Goal: Task Accomplishment & Management: Manage account settings

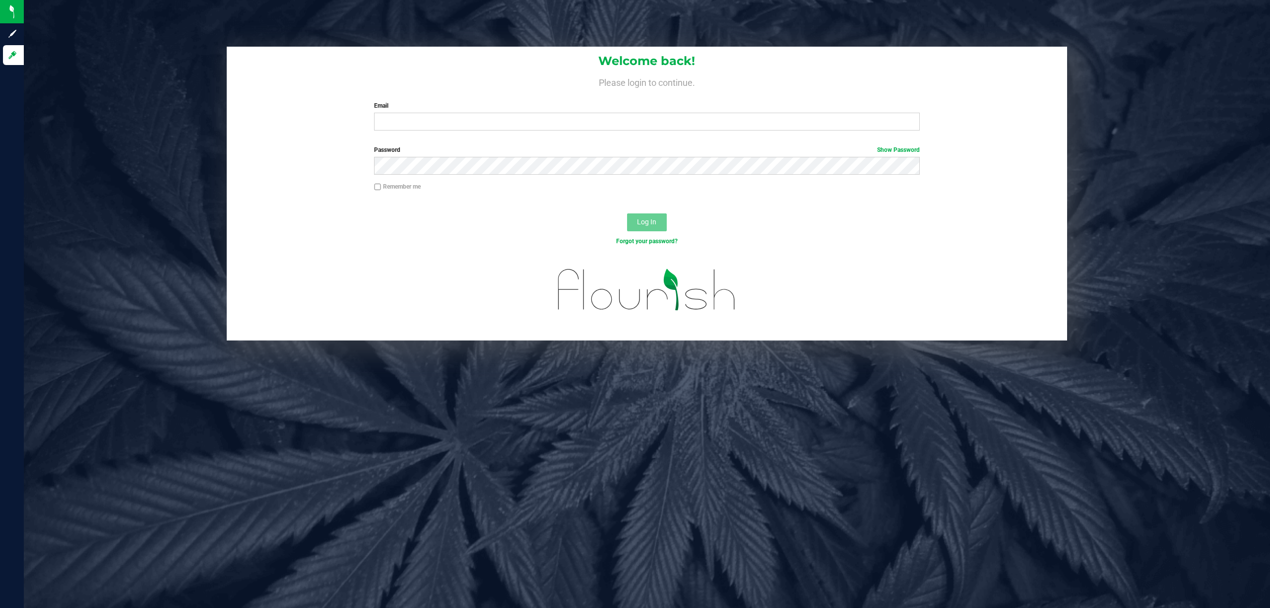
click at [238, 155] on div "Password Show Password" at bounding box center [647, 163] width 841 height 37
click at [187, 83] on div "Welcome back! Please login to continue. Email Required Please format your email…" at bounding box center [647, 194] width 1262 height 294
click at [437, 128] on input "Email" at bounding box center [647, 122] width 546 height 18
type input "sfrick@Liveparallel.com"
click at [627, 213] on button "Log In" at bounding box center [647, 222] width 40 height 18
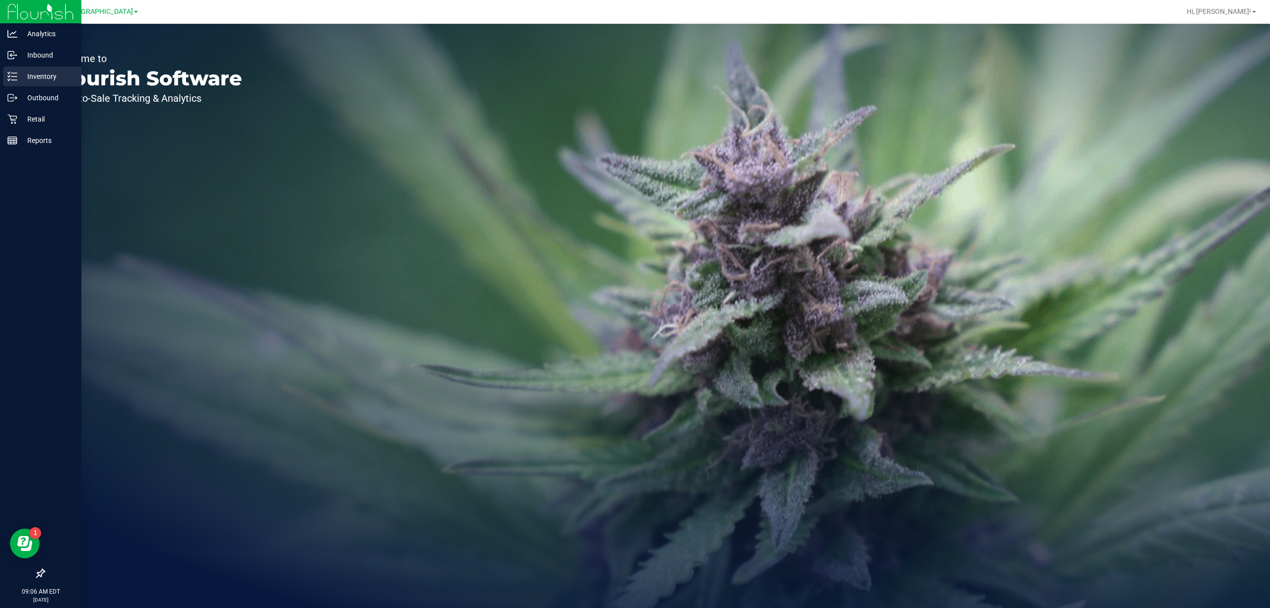
click at [37, 76] on p "Inventory" at bounding box center [47, 76] width 60 height 12
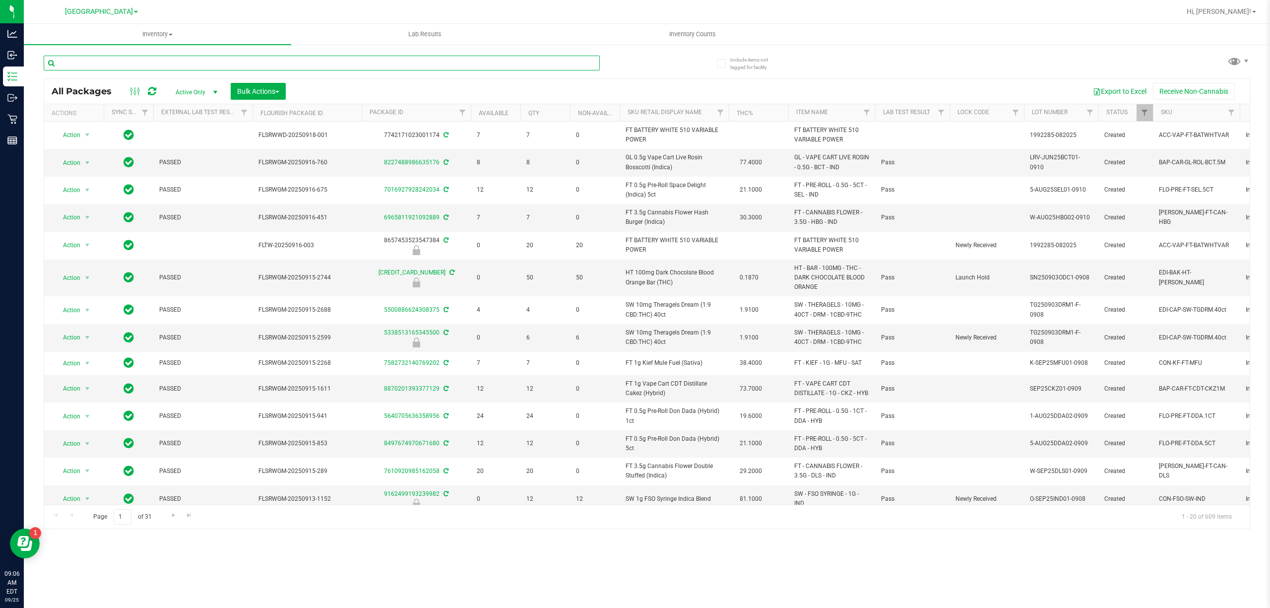
click at [161, 64] on input "text" at bounding box center [322, 63] width 556 height 15
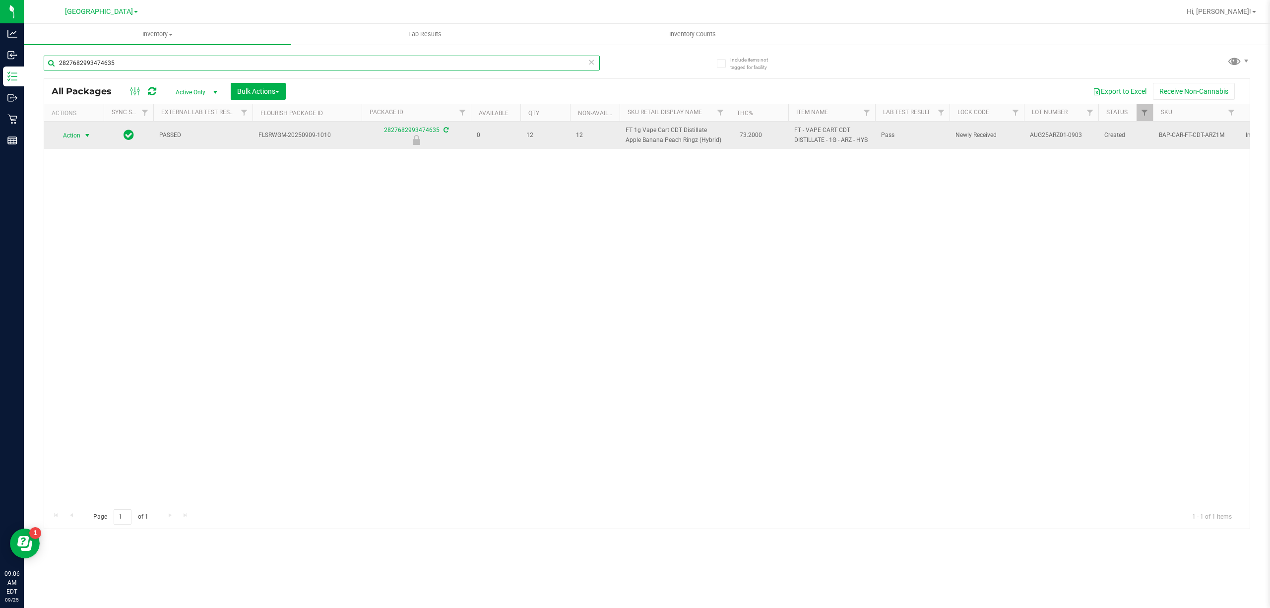
type input "2827682993474635"
click at [80, 135] on span "Action" at bounding box center [67, 136] width 27 height 14
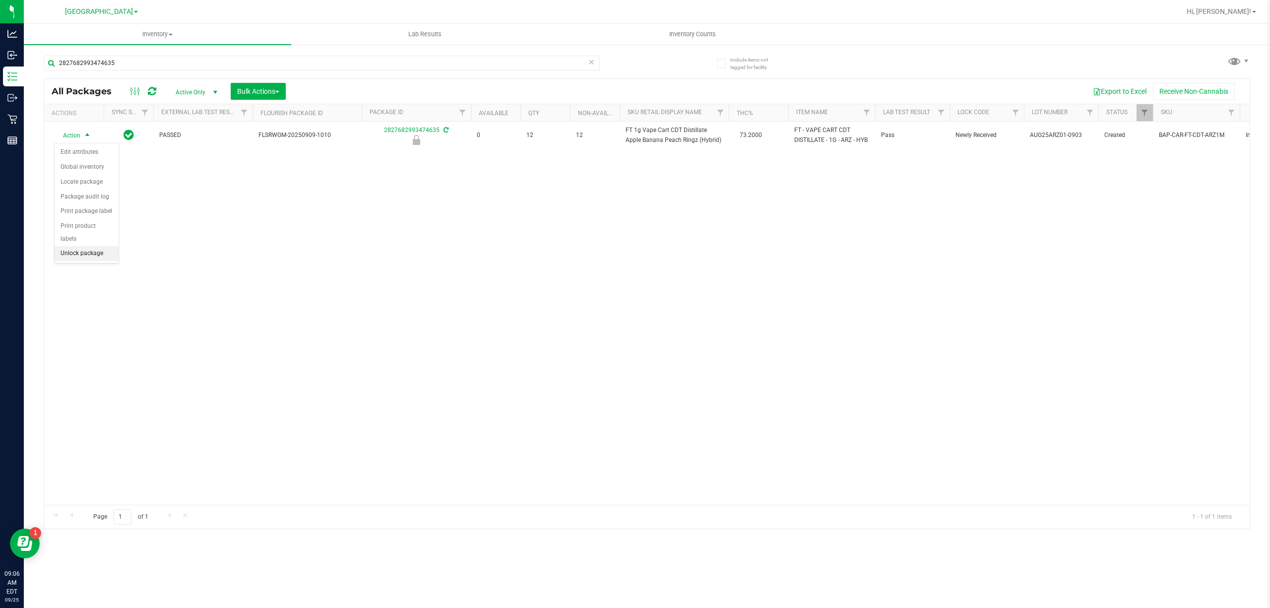
click at [94, 258] on li "Unlock package" at bounding box center [87, 253] width 64 height 15
click at [108, 299] on div "Action Action Adjust qty Create package Edit attributes Global inventory Locate…" at bounding box center [647, 313] width 1206 height 383
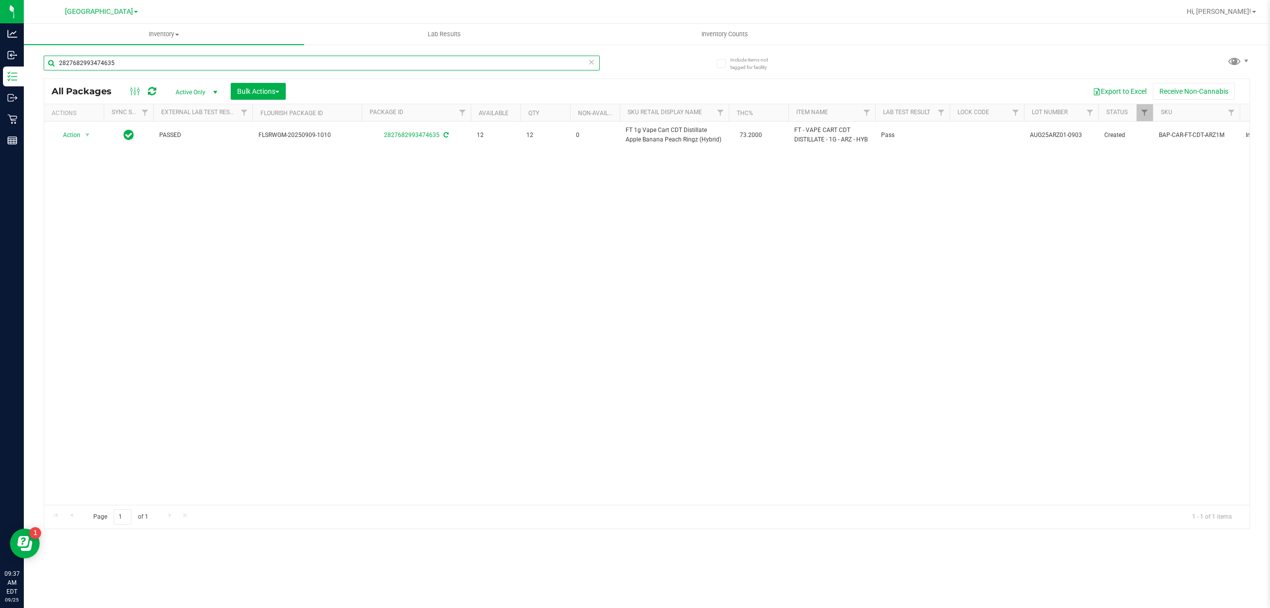
click at [221, 67] on input "2827682993474635" at bounding box center [322, 63] width 556 height 15
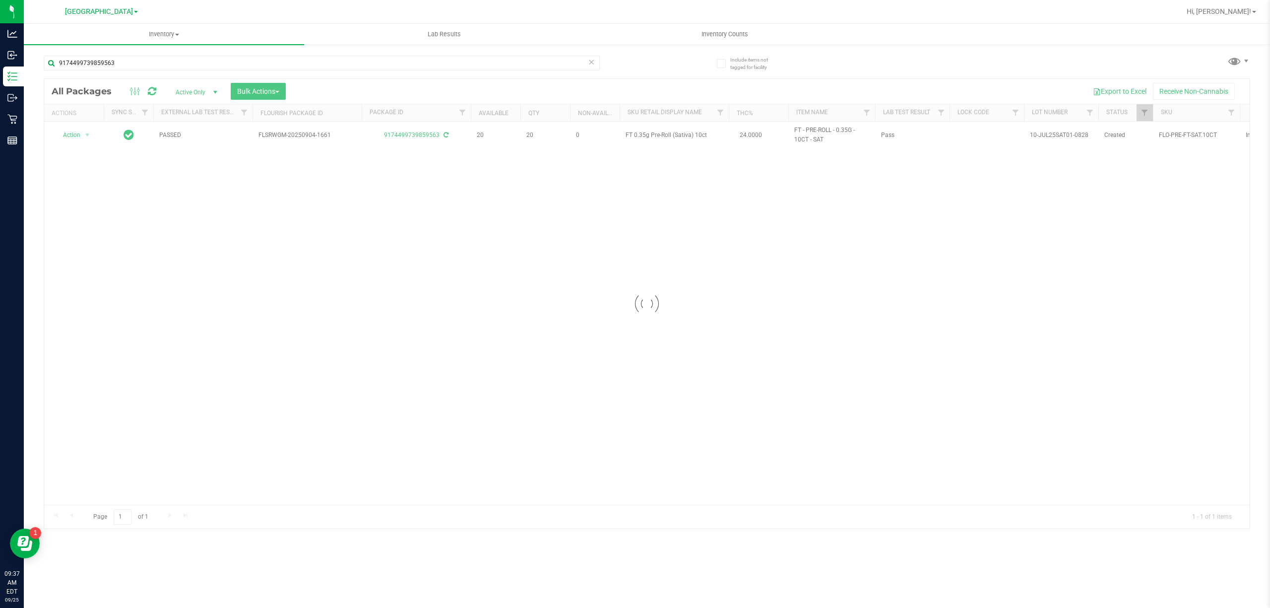
click at [694, 139] on div at bounding box center [647, 304] width 1206 height 450
click at [694, 138] on span "FT 0.35g Pre-Roll (Sativa) 10ct" at bounding box center [674, 135] width 97 height 9
click at [343, 62] on input "9174499739859563" at bounding box center [322, 63] width 556 height 15
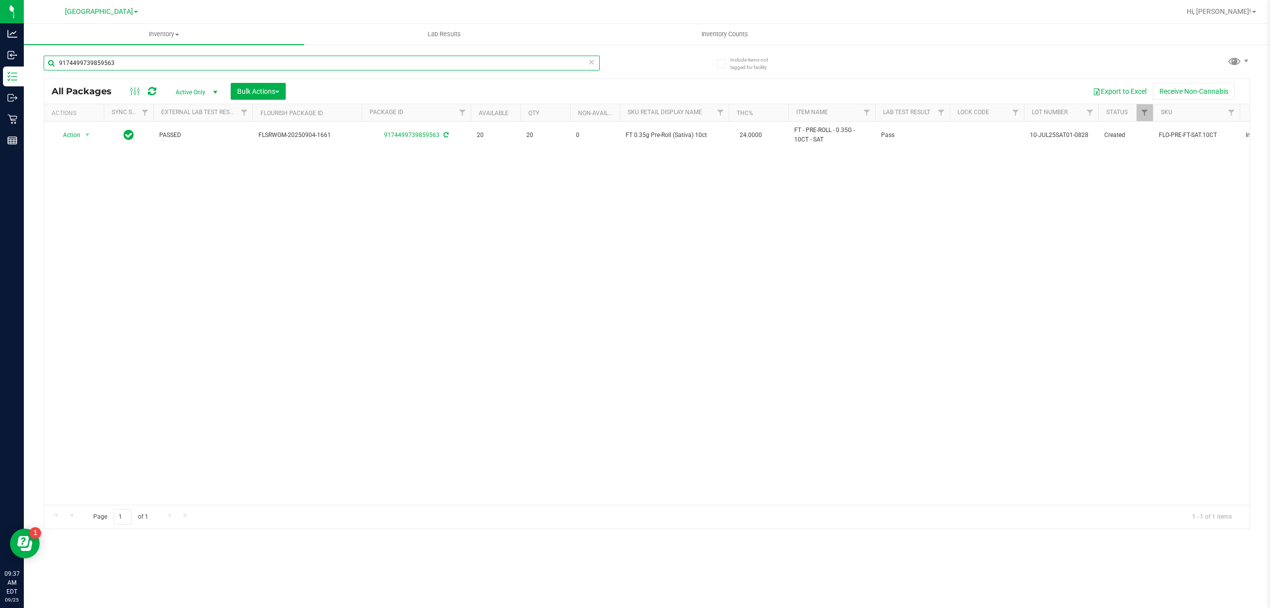
click at [343, 62] on input "9174499739859563" at bounding box center [322, 63] width 556 height 15
paste input "FT 0.35g Pre-Roll (Sativa) 10ct"
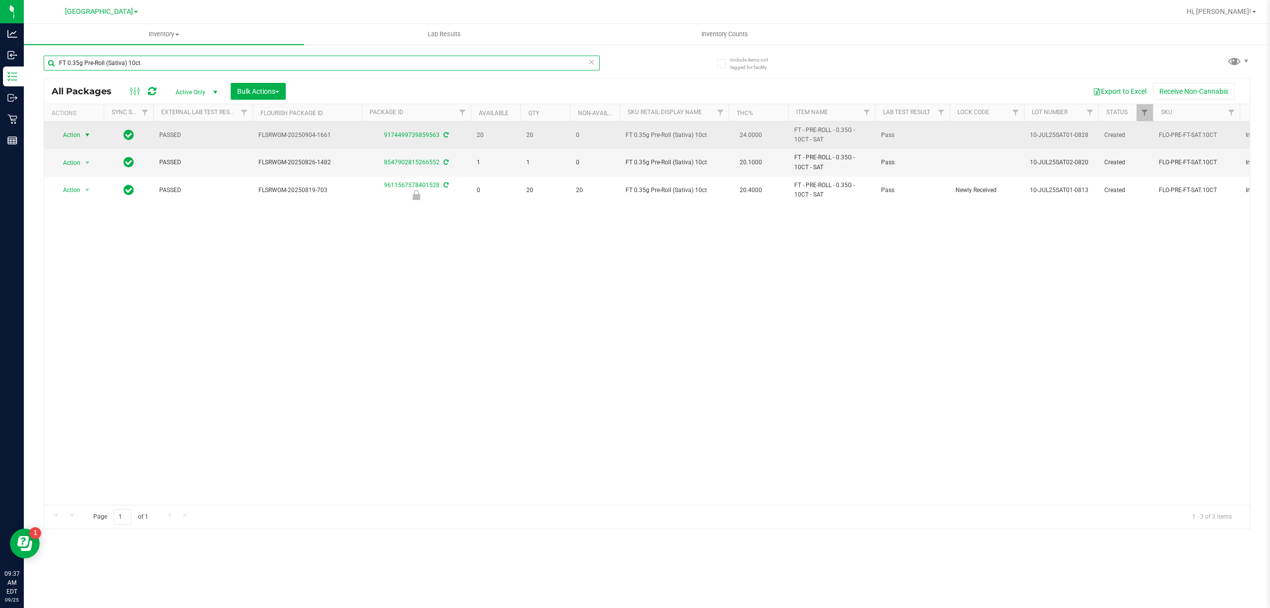
type input "FT 0.35g Pre-Roll (Sativa) 10ct"
click at [85, 134] on span "select" at bounding box center [87, 135] width 8 height 8
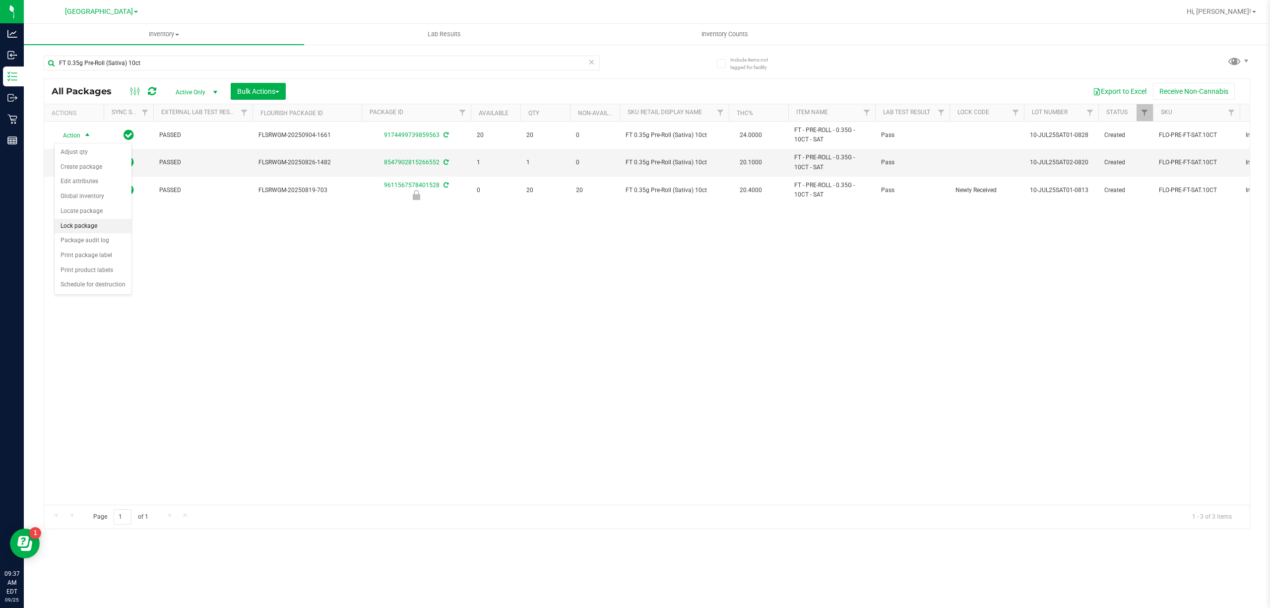
click at [98, 222] on li "Lock package" at bounding box center [93, 226] width 77 height 15
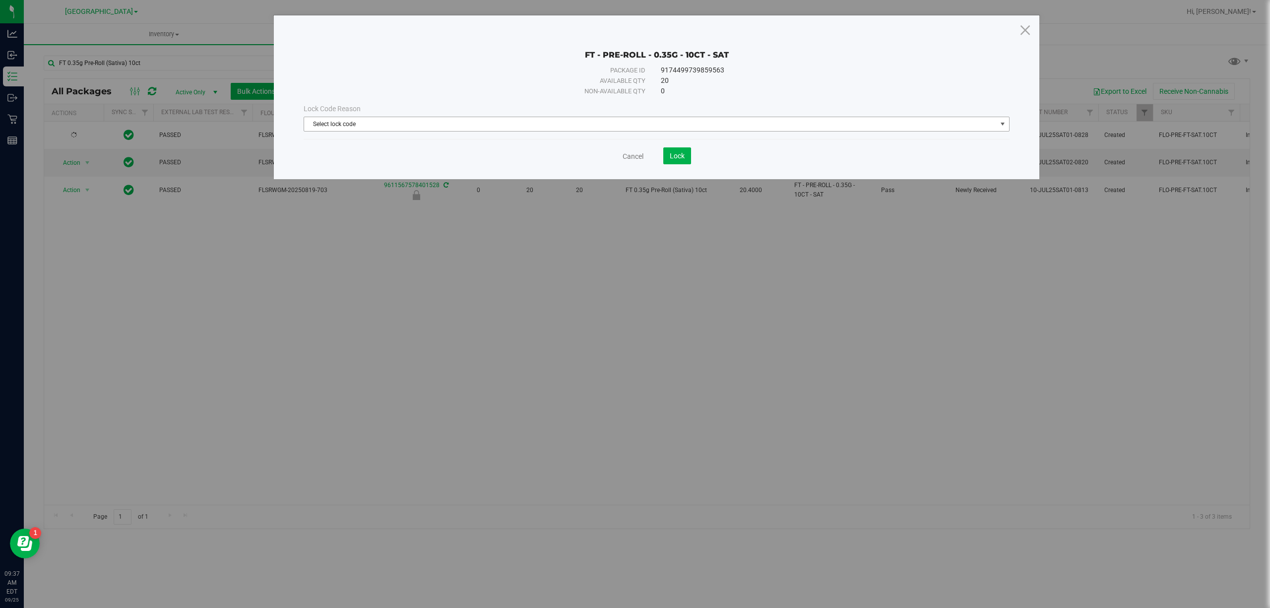
click at [455, 124] on span "Select lock code" at bounding box center [650, 124] width 693 height 14
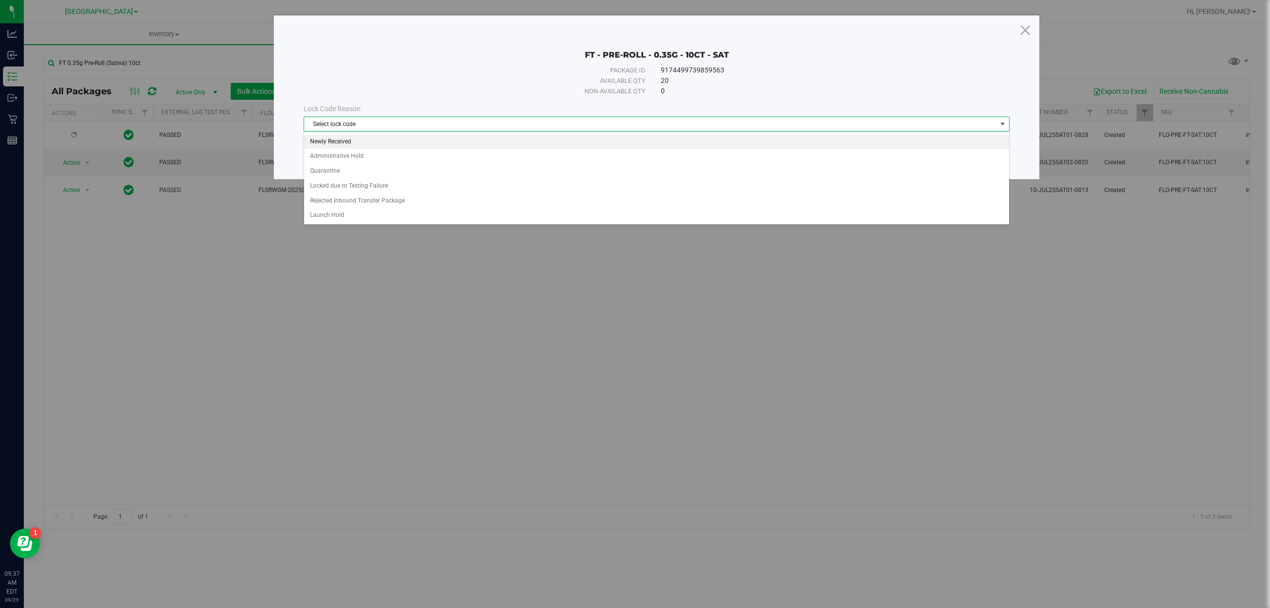
click at [402, 147] on li "Newly Received" at bounding box center [656, 141] width 705 height 15
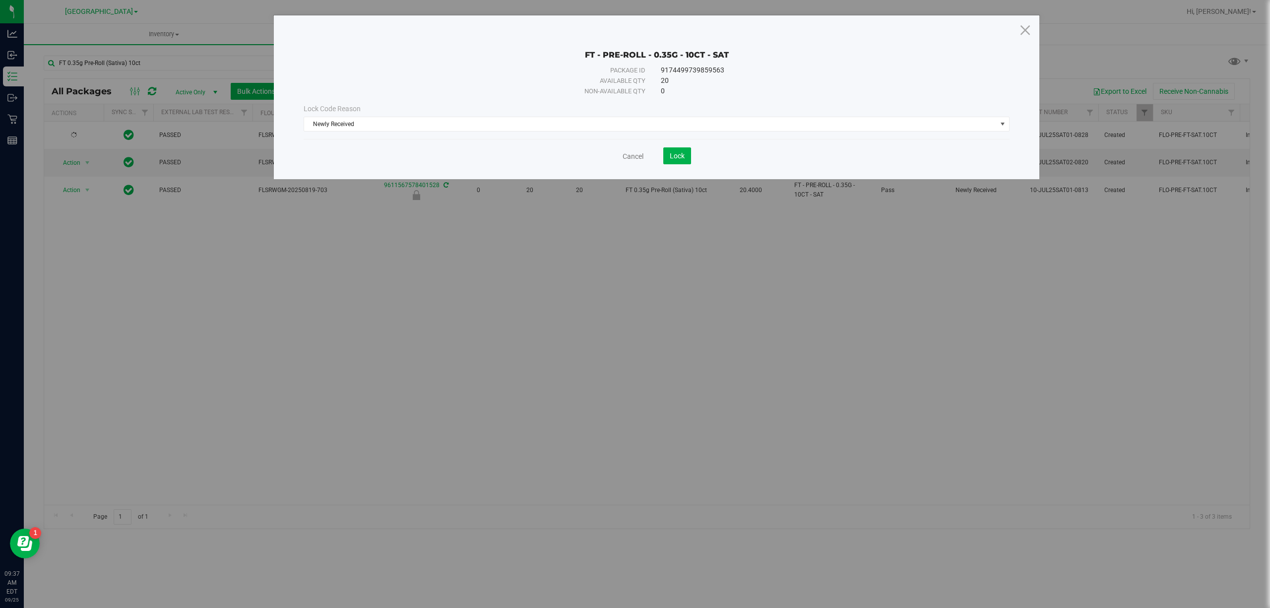
click at [702, 155] on div "Cancel Lock" at bounding box center [657, 155] width 706 height 17
click at [686, 159] on button "Lock" at bounding box center [678, 155] width 28 height 17
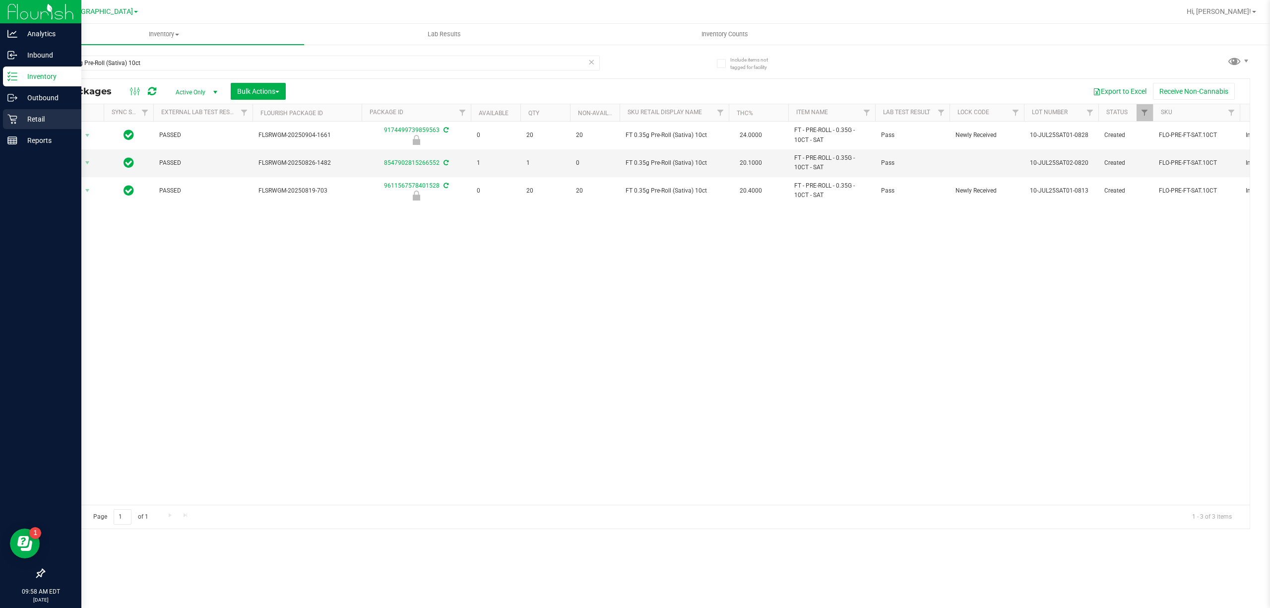
click at [48, 116] on p "Retail" at bounding box center [47, 119] width 60 height 12
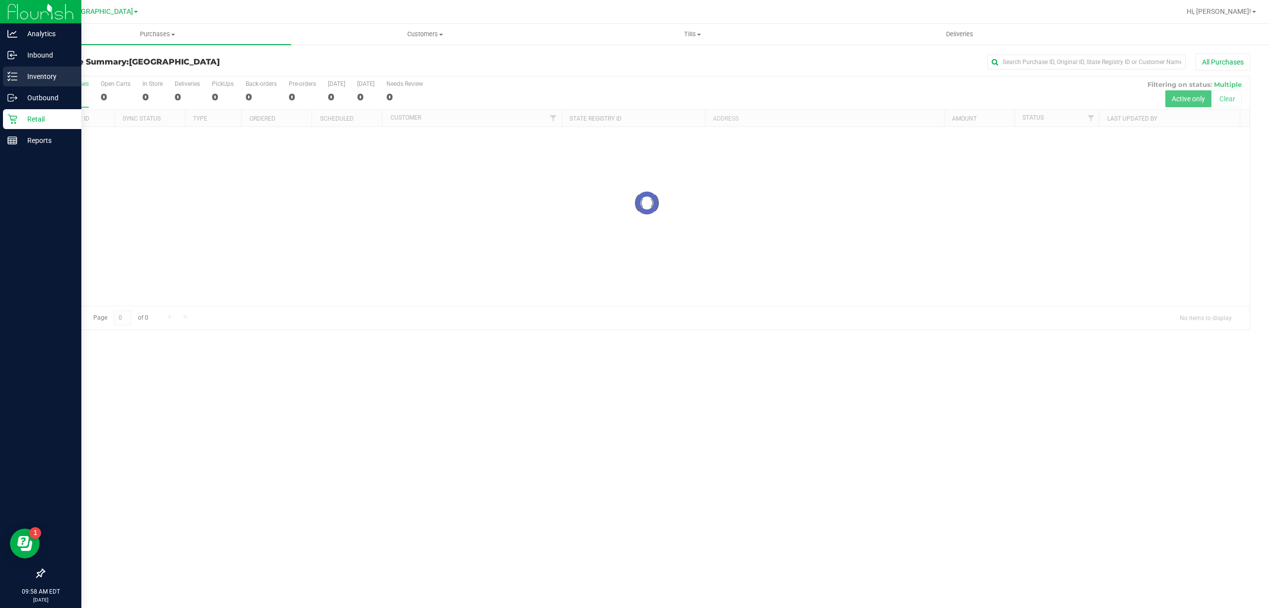
click at [42, 76] on p "Inventory" at bounding box center [47, 76] width 60 height 12
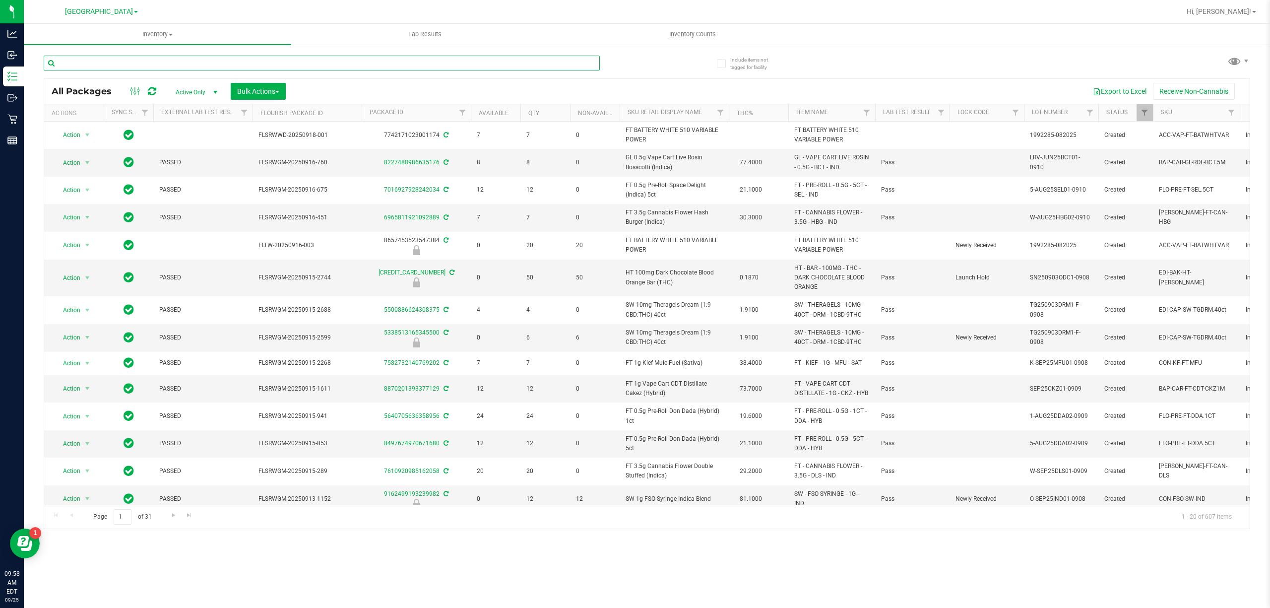
click at [150, 67] on input "text" at bounding box center [322, 63] width 556 height 15
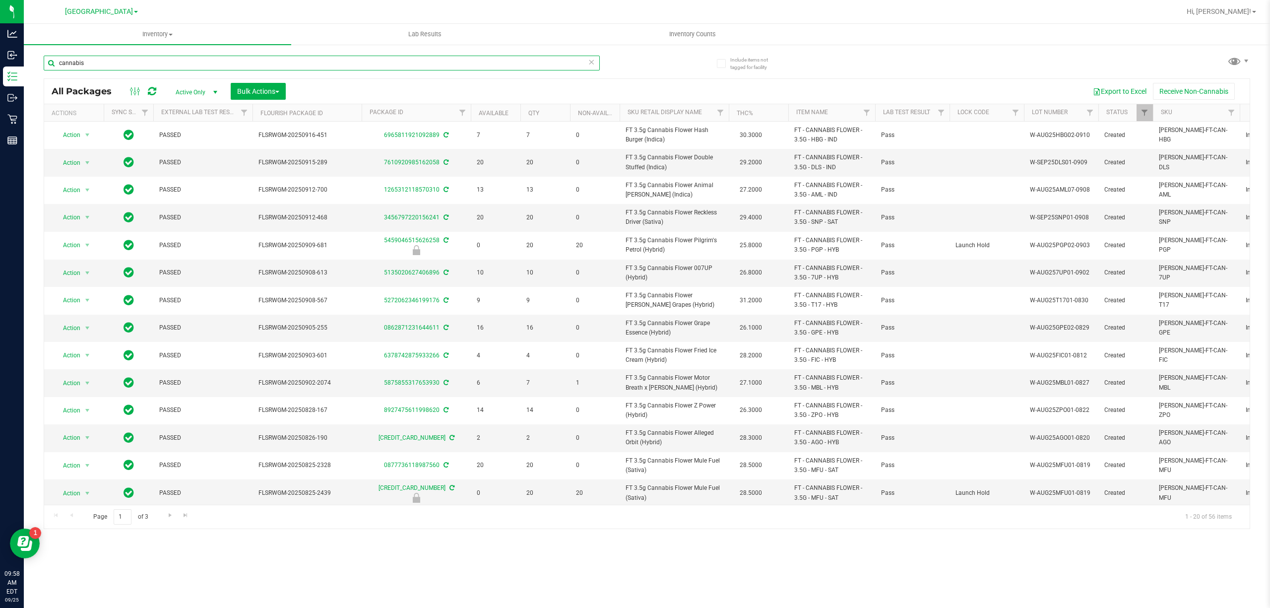
type input "cannabis"
click at [848, 112] on th "Item Name" at bounding box center [832, 112] width 87 height 17
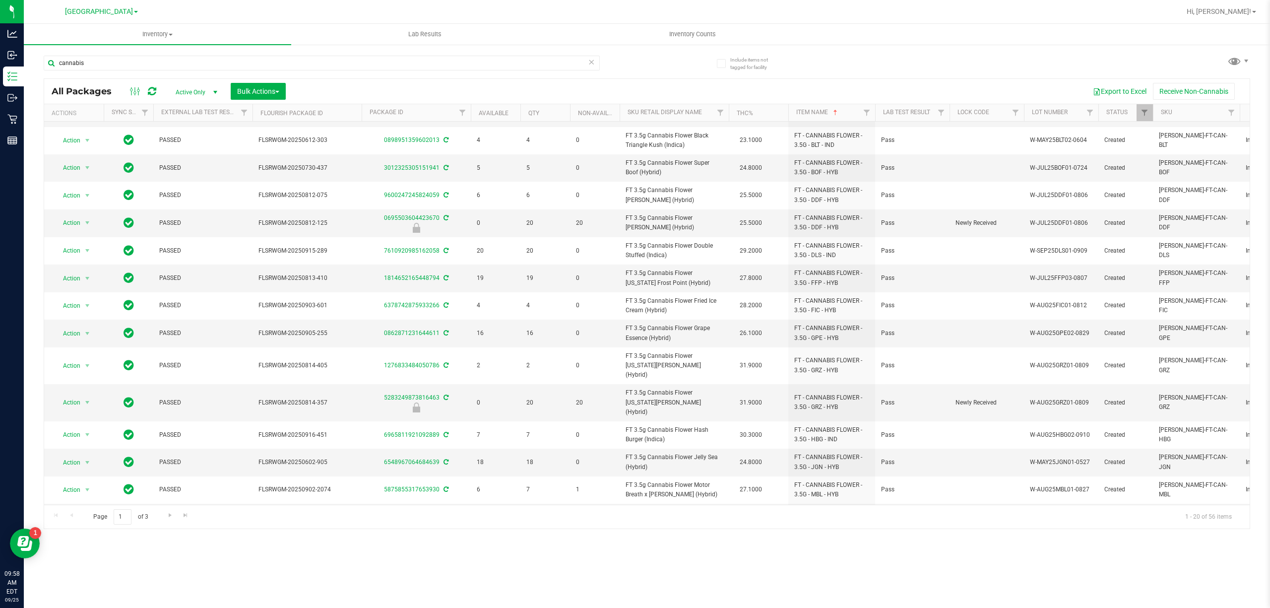
scroll to position [190, 0]
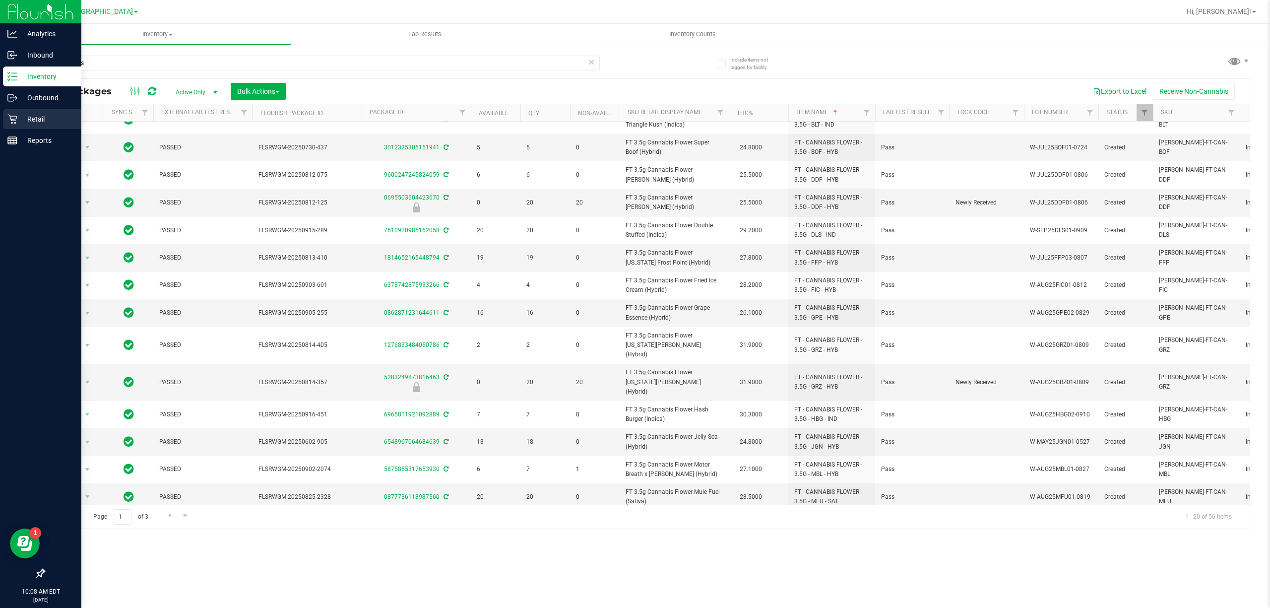
click at [22, 109] on div "Retail" at bounding box center [42, 119] width 78 height 20
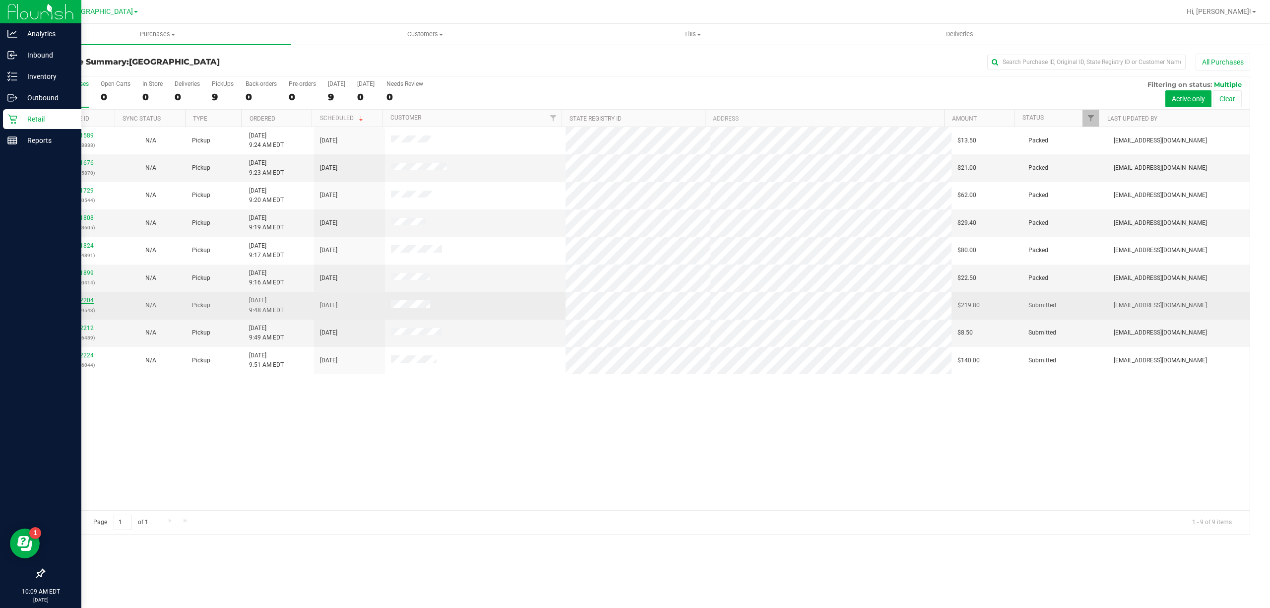
click at [77, 299] on link "12002204" at bounding box center [80, 300] width 28 height 7
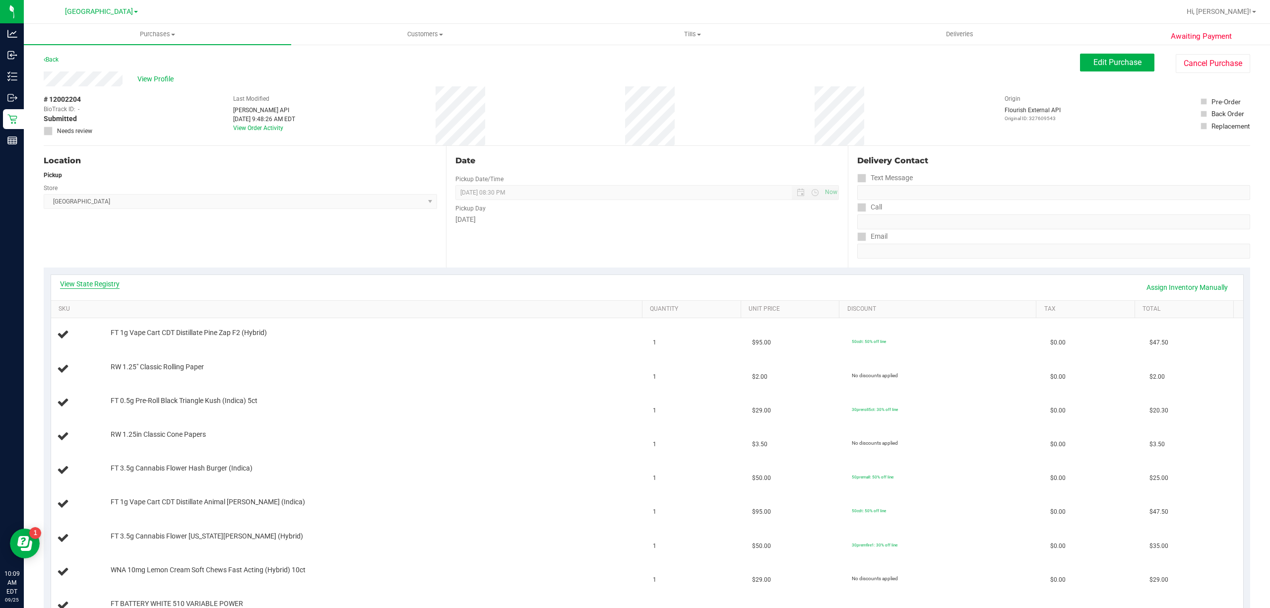
click at [106, 279] on link "View State Registry" at bounding box center [90, 284] width 60 height 10
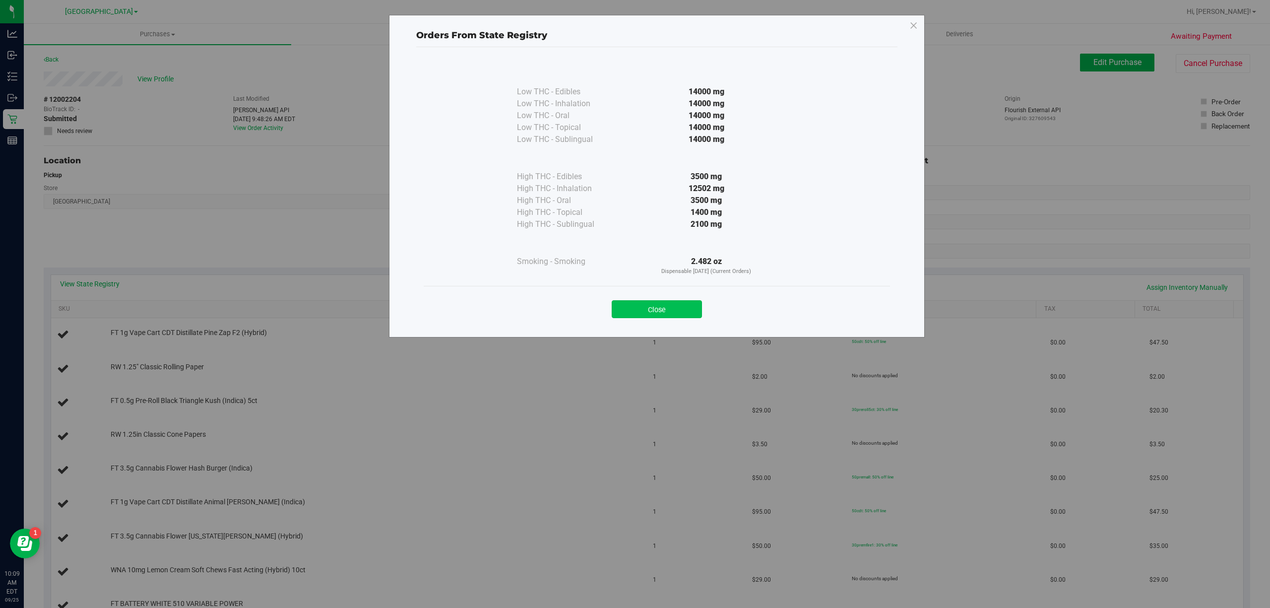
click at [668, 308] on button "Close" at bounding box center [657, 309] width 90 height 18
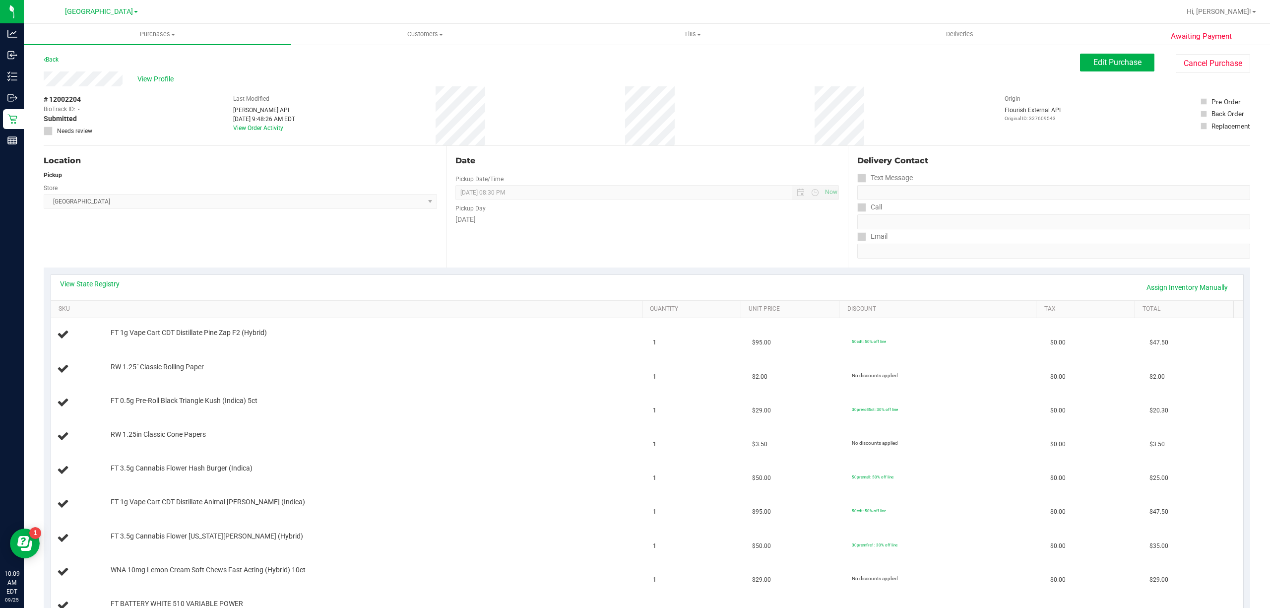
scroll to position [331, 0]
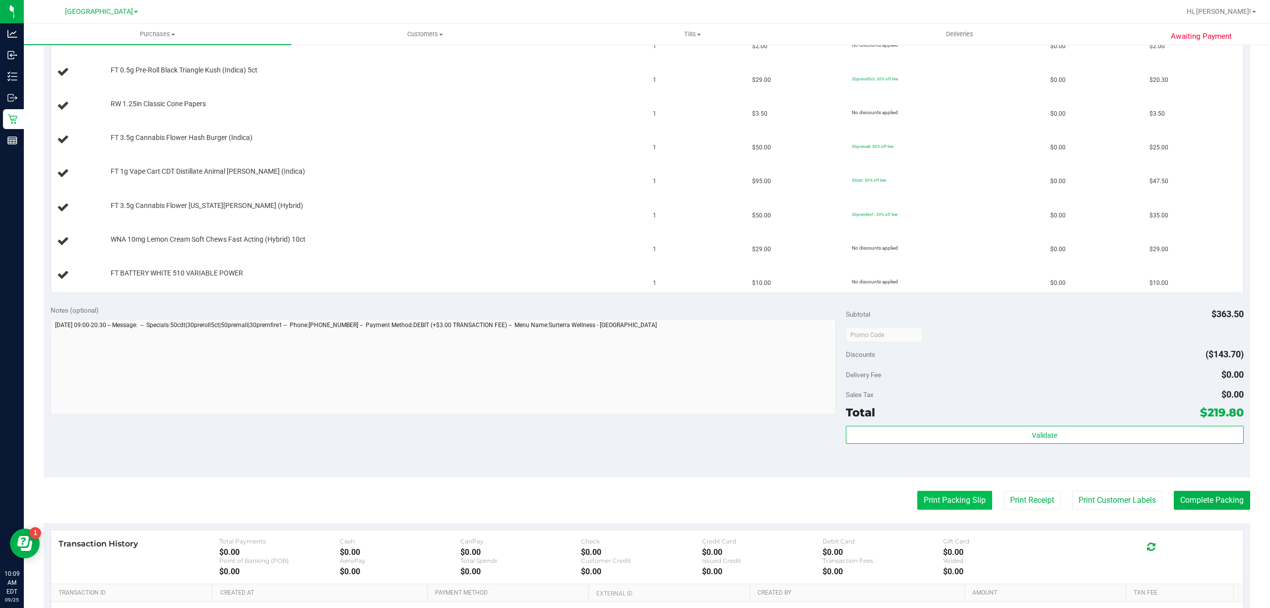
click at [934, 507] on button "Print Packing Slip" at bounding box center [955, 500] width 75 height 19
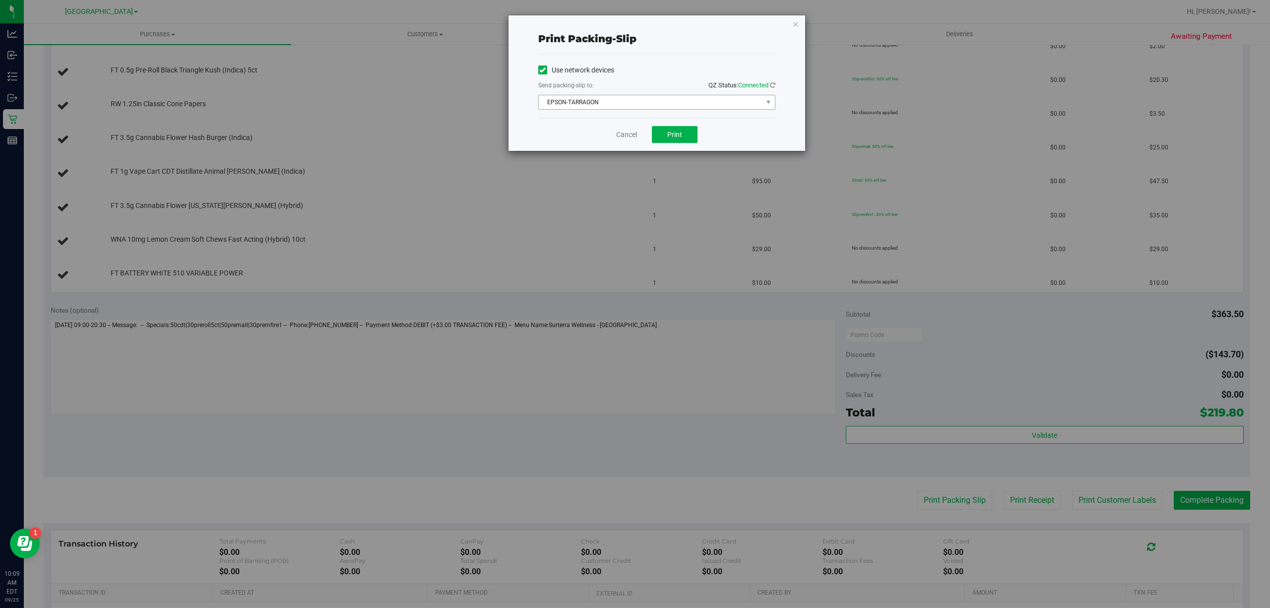
click at [676, 100] on span "EPSON-TARRAGON" at bounding box center [651, 102] width 224 height 14
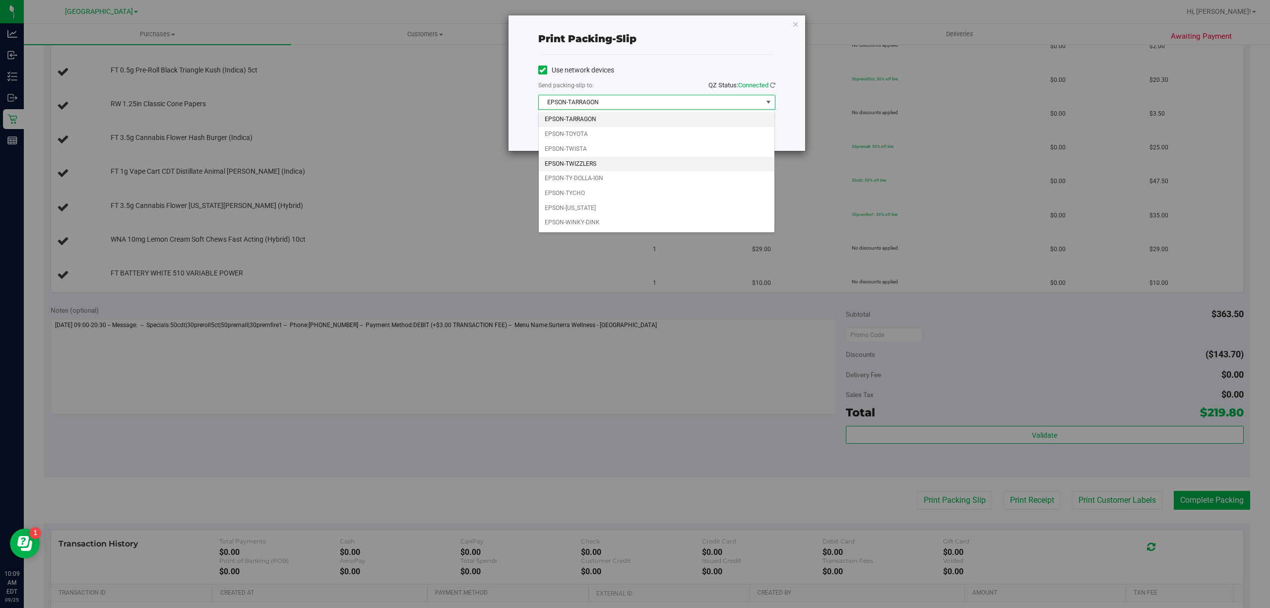
click at [595, 165] on li "EPSON-TWIZZLERS" at bounding box center [657, 164] width 236 height 15
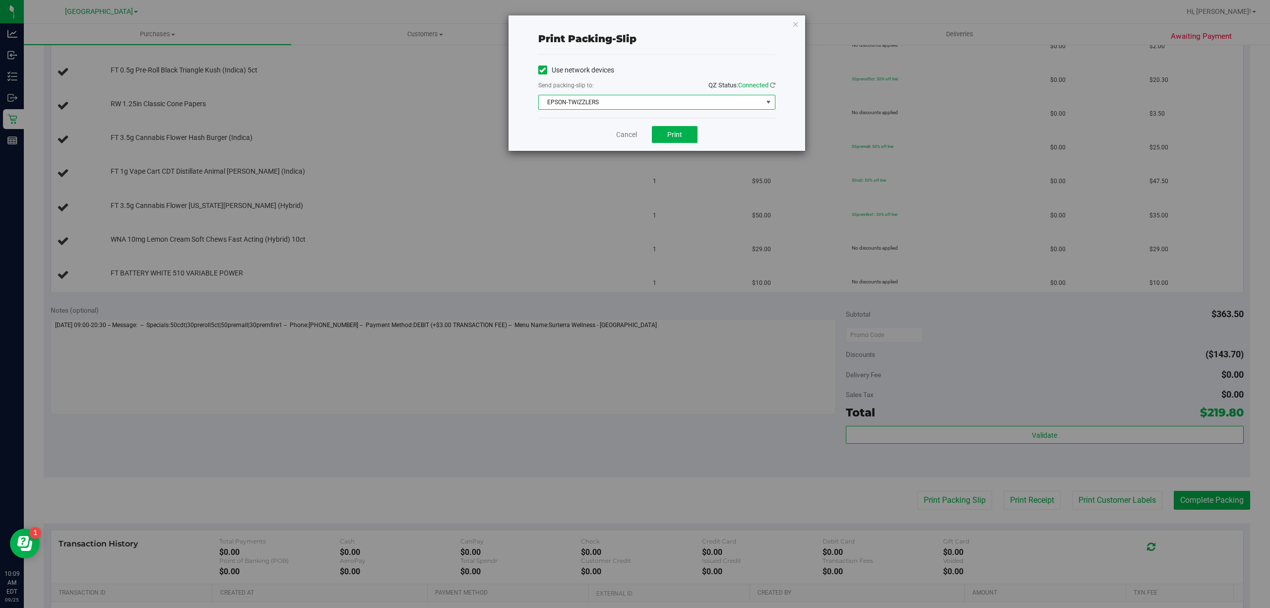
click at [679, 124] on div "Cancel Print" at bounding box center [656, 134] width 237 height 33
click at [679, 127] on button "Print" at bounding box center [675, 134] width 46 height 17
click at [629, 135] on link "Cancel" at bounding box center [626, 135] width 21 height 10
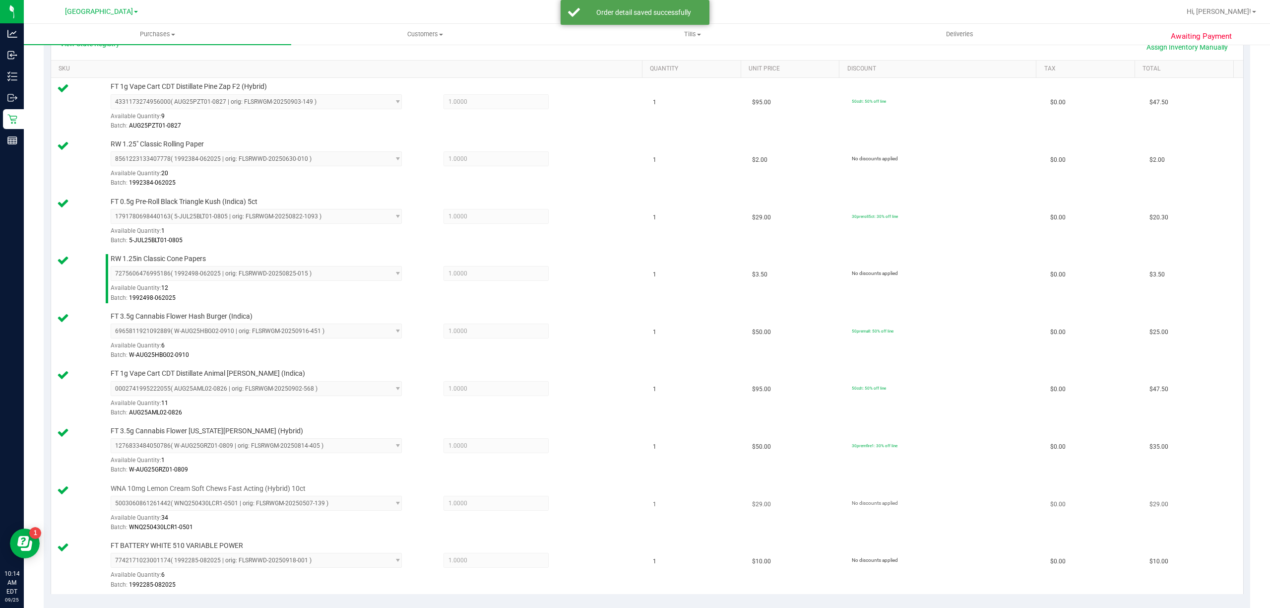
scroll to position [397, 0]
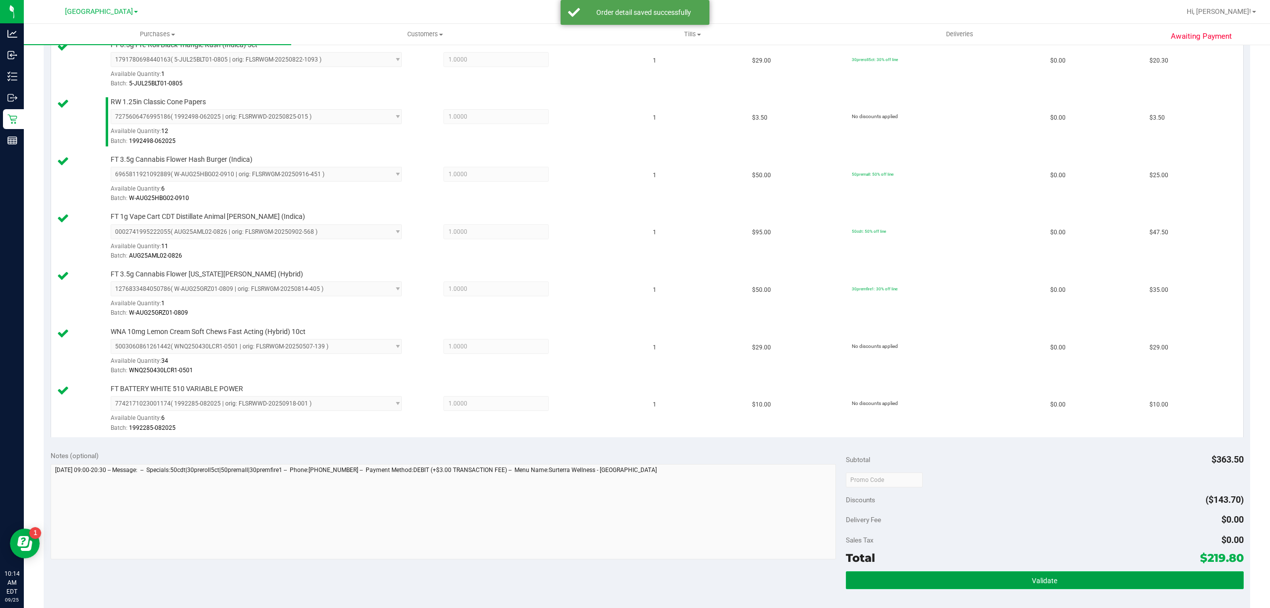
click at [1000, 584] on button "Validate" at bounding box center [1045, 580] width 398 height 18
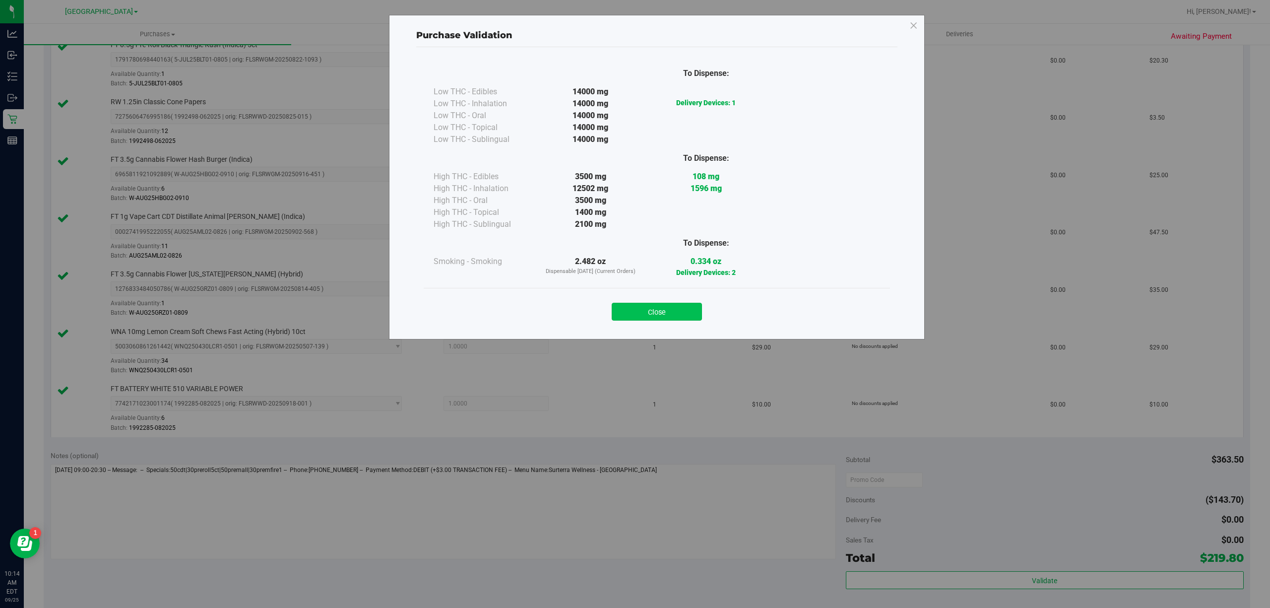
click at [685, 306] on button "Close" at bounding box center [657, 312] width 90 height 18
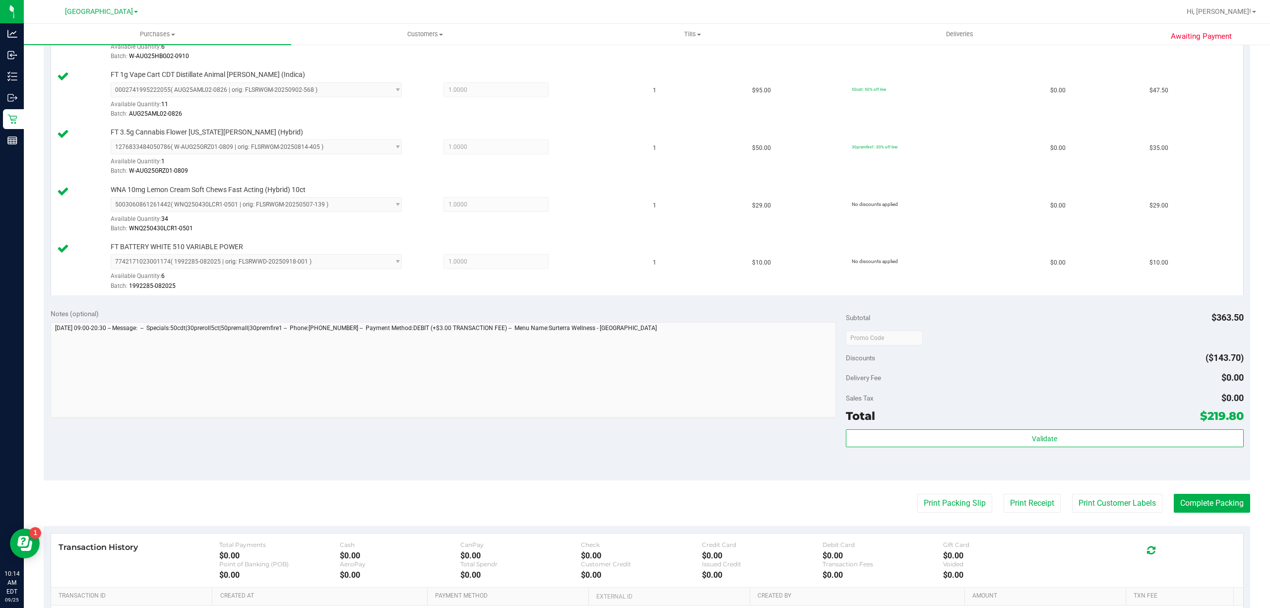
scroll to position [668, 0]
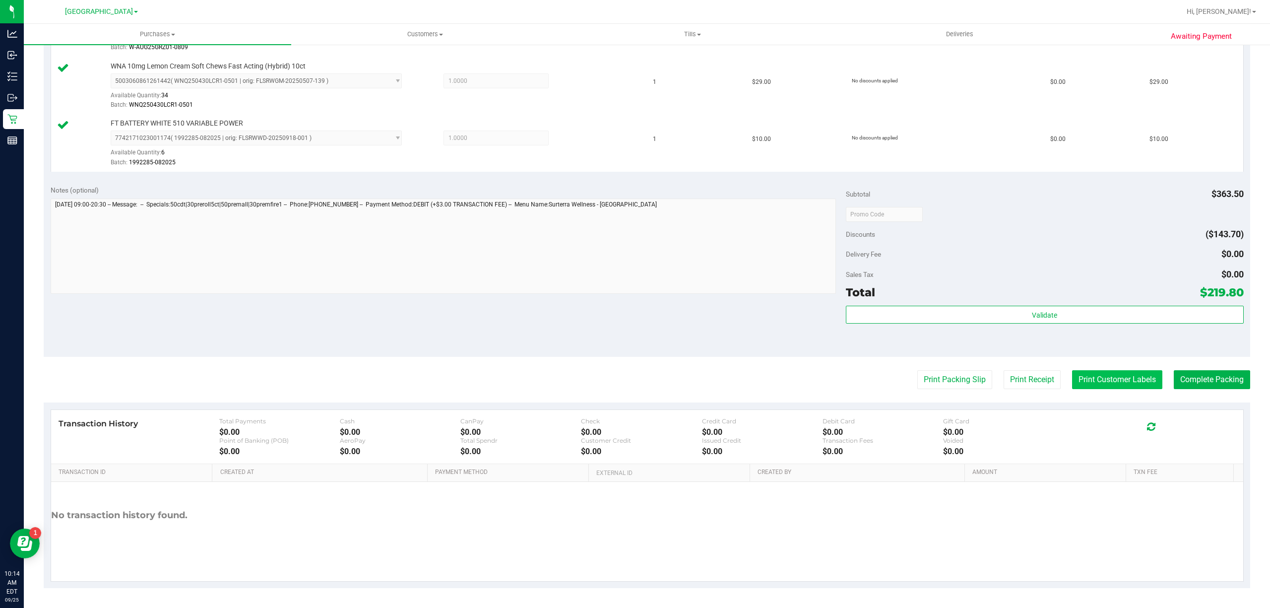
click at [1084, 383] on button "Print Customer Labels" at bounding box center [1117, 379] width 90 height 19
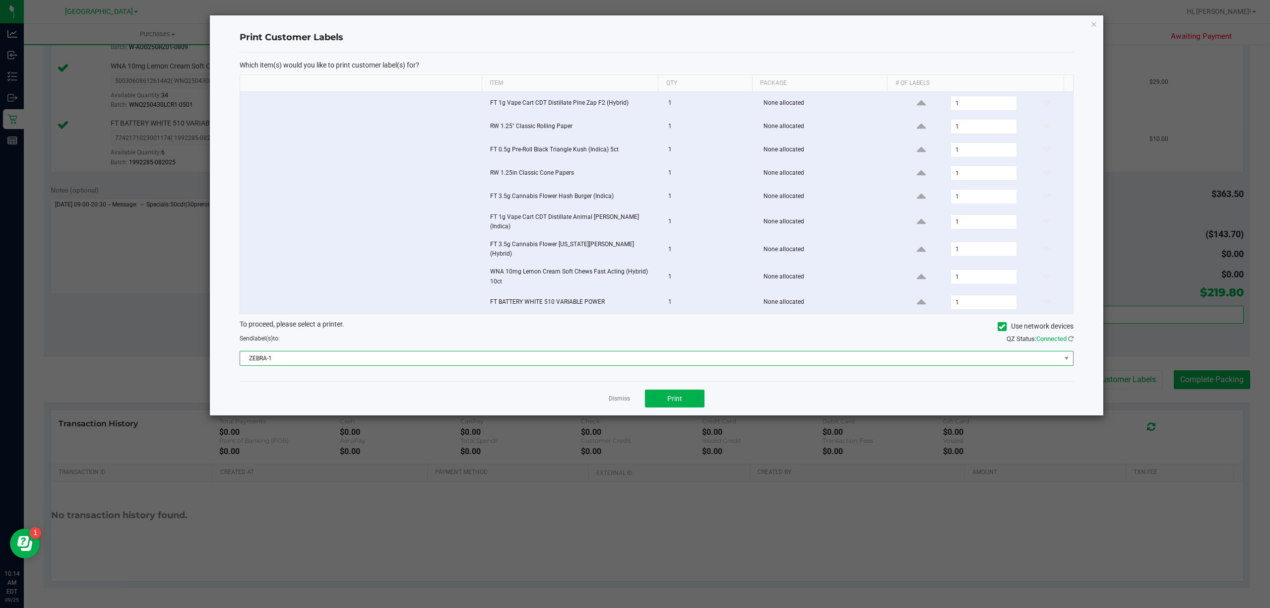
click at [658, 354] on span "ZEBRA-1" at bounding box center [650, 358] width 821 height 14
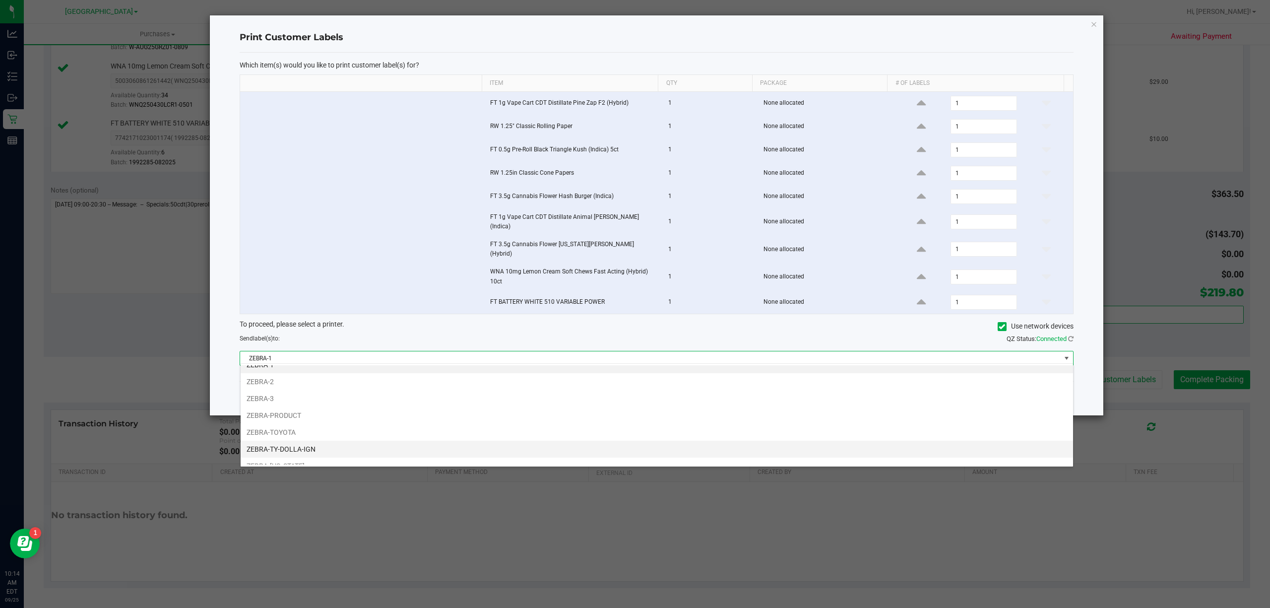
scroll to position [21, 0]
click at [332, 453] on li "ZEBRA-[US_STATE]" at bounding box center [657, 456] width 833 height 17
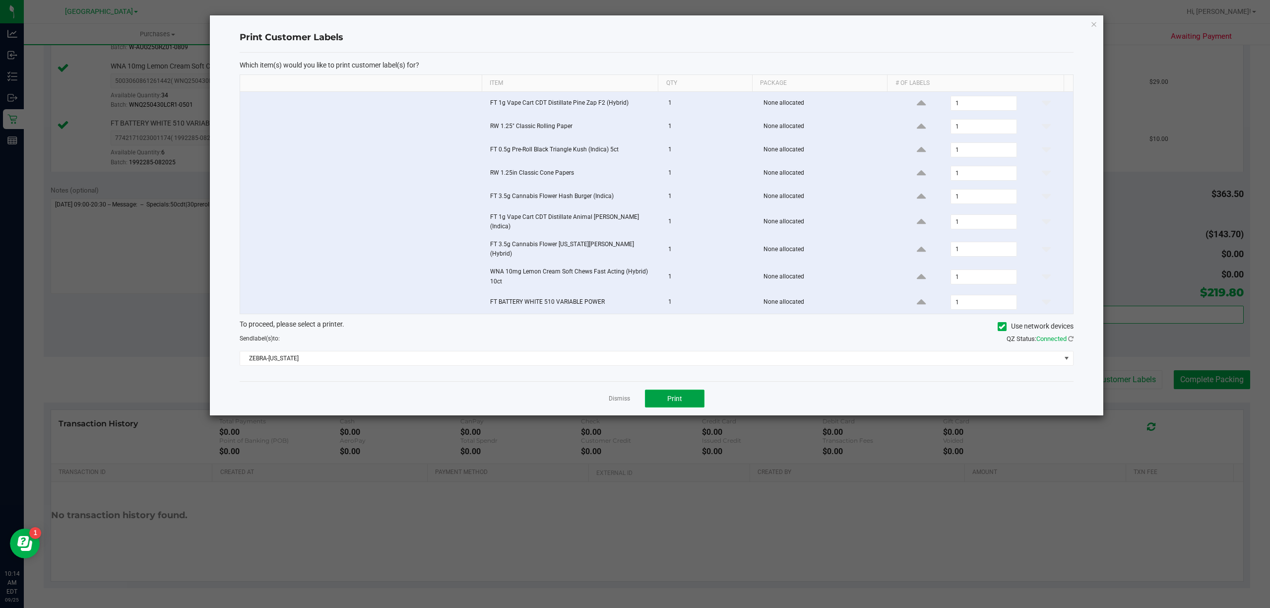
click at [693, 390] on button "Print" at bounding box center [675, 399] width 60 height 18
click at [622, 395] on link "Dismiss" at bounding box center [619, 399] width 21 height 8
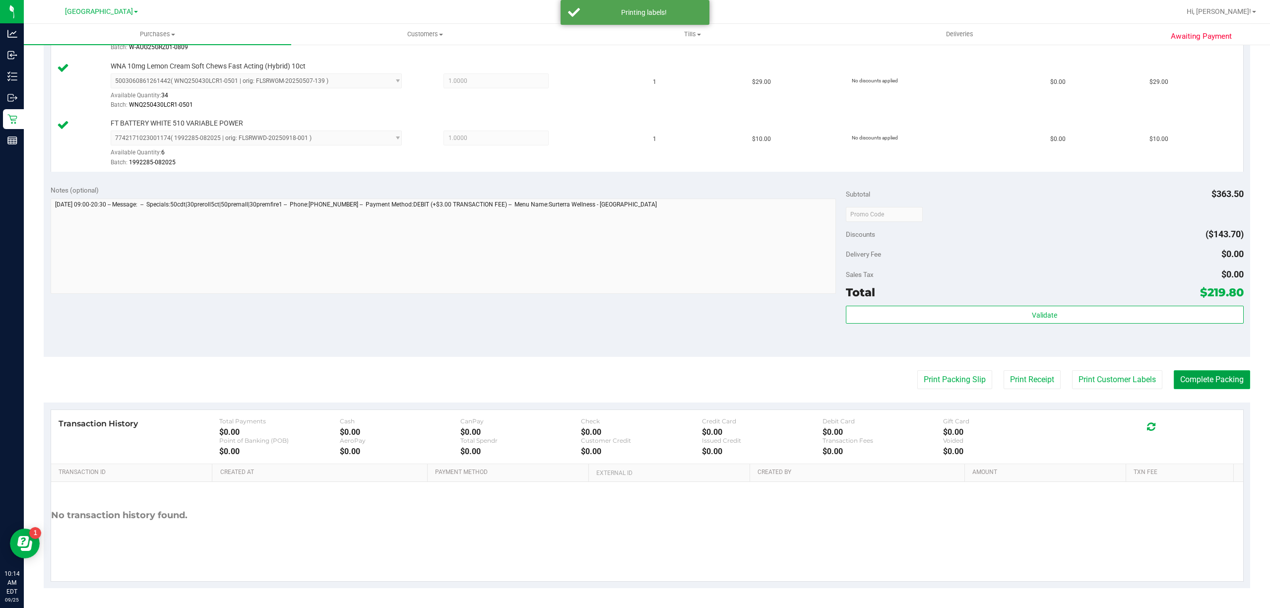
click at [1205, 382] on button "Complete Packing" at bounding box center [1212, 379] width 76 height 19
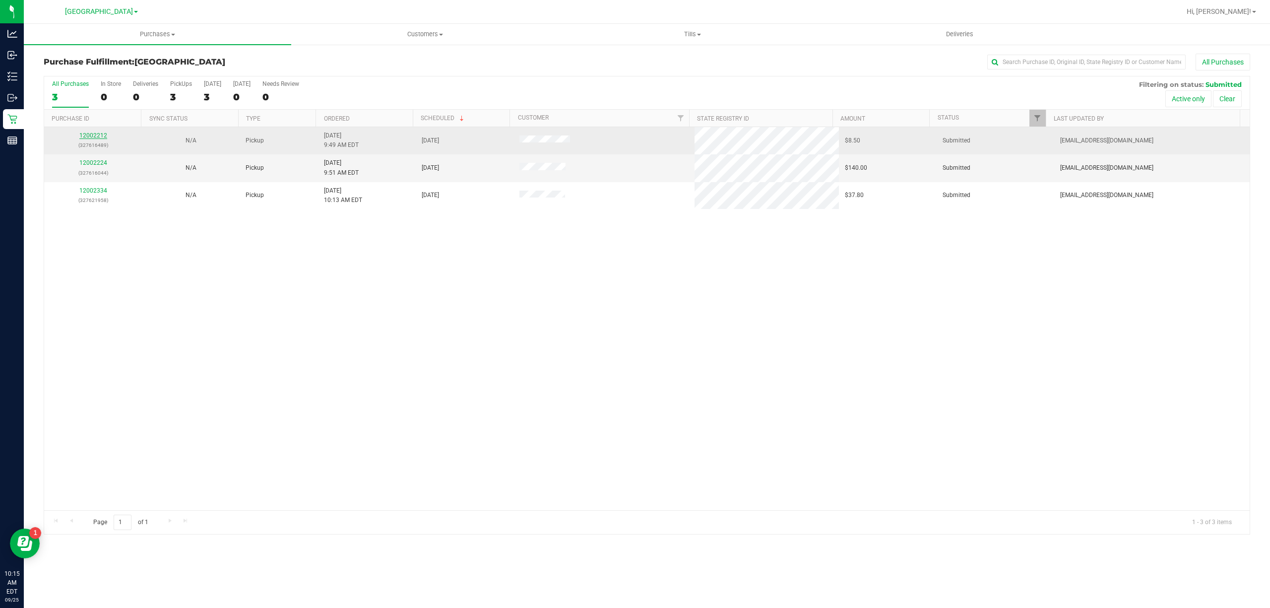
click at [100, 138] on link "12002212" at bounding box center [93, 135] width 28 height 7
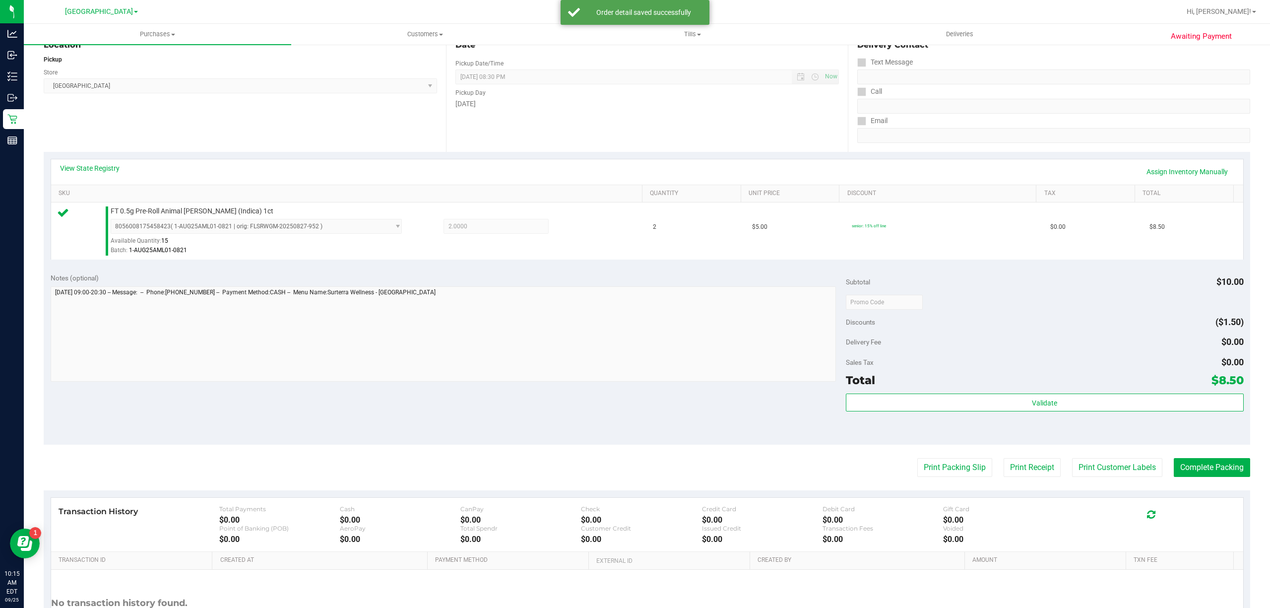
scroll to position [205, 0]
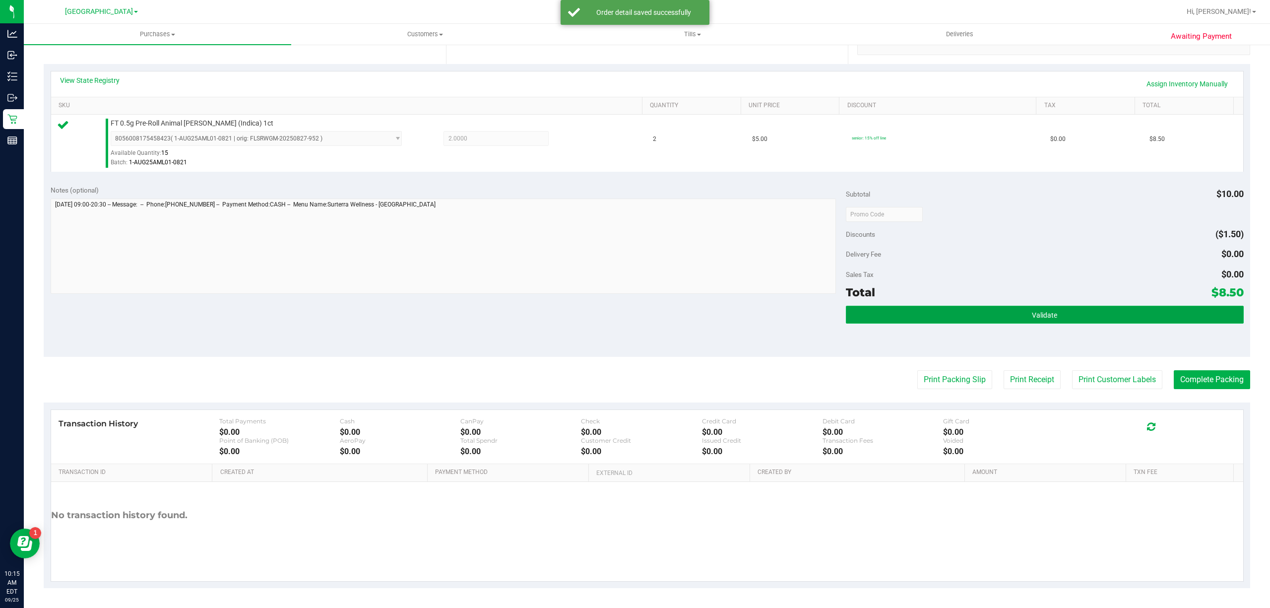
click at [961, 321] on button "Validate" at bounding box center [1045, 315] width 398 height 18
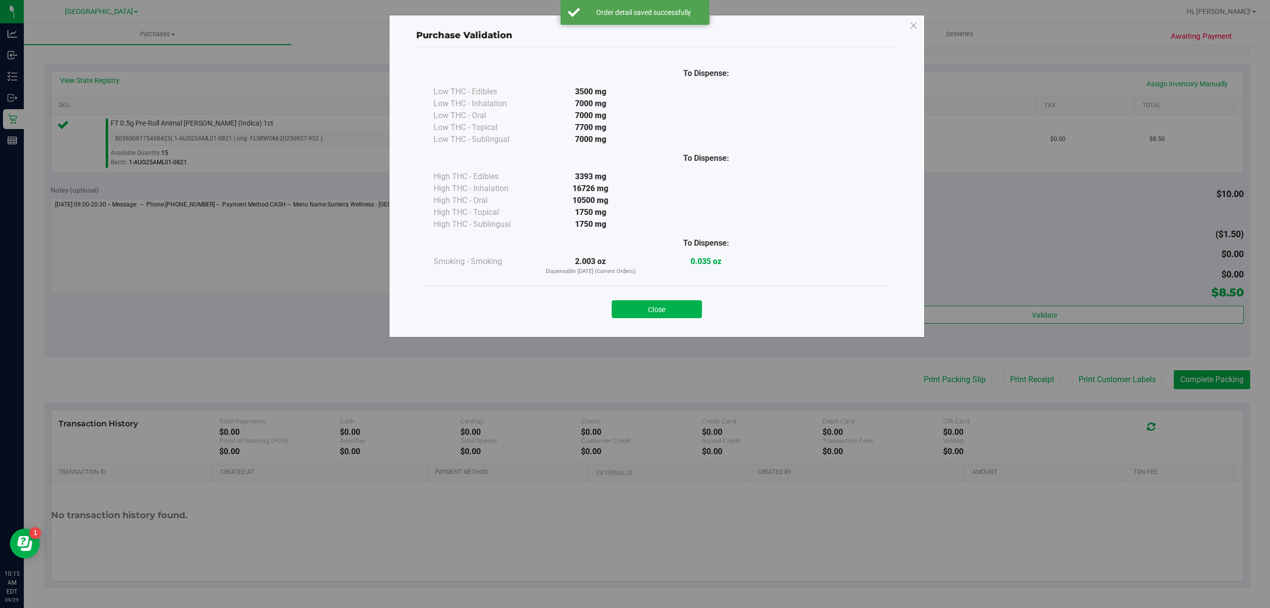
click at [1131, 376] on div "Purchase Validation To Dispense: Low THC - Edibles 3500 mg" at bounding box center [639, 304] width 1278 height 608
click at [700, 292] on div "Close" at bounding box center [657, 306] width 467 height 40
click at [695, 296] on div "Close" at bounding box center [657, 306] width 452 height 25
drag, startPoint x: 693, startPoint y: 300, endPoint x: 693, endPoint y: 306, distance: 6.0
click at [693, 302] on button "Close" at bounding box center [657, 309] width 90 height 18
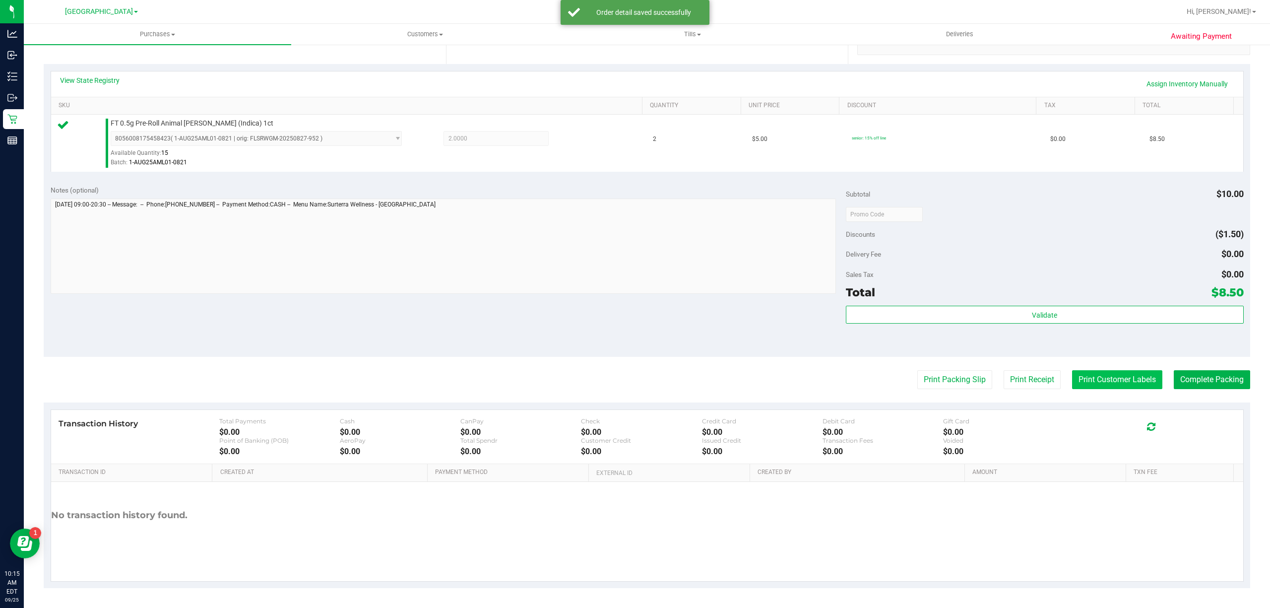
click at [1079, 378] on button "Print Customer Labels" at bounding box center [1117, 379] width 90 height 19
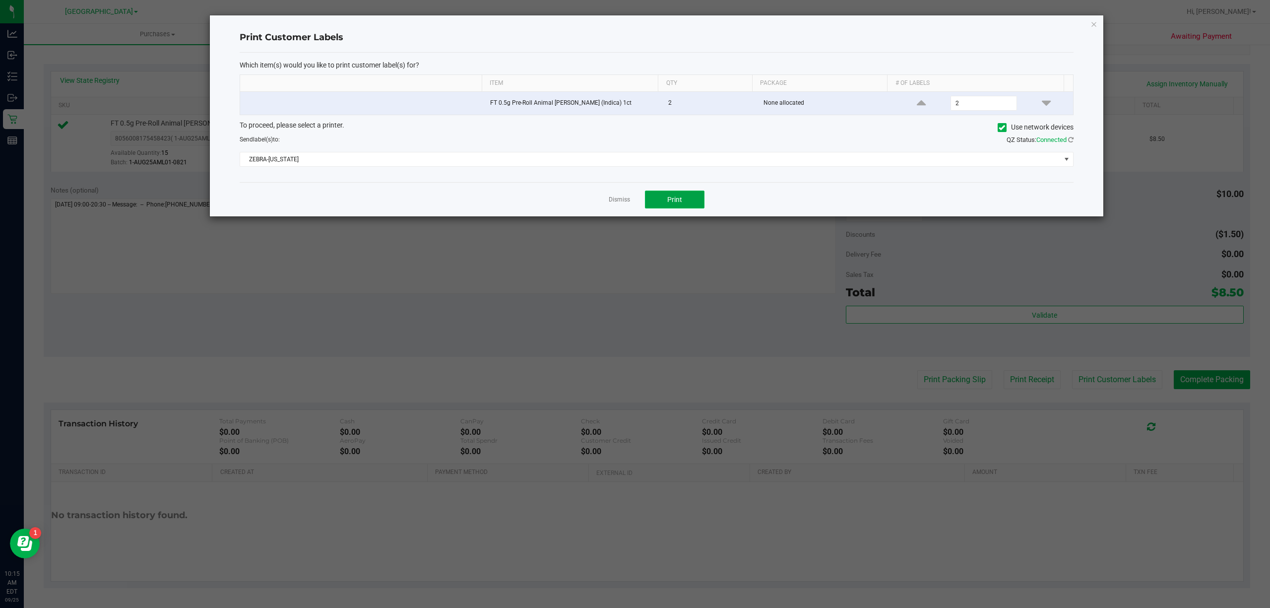
click at [693, 202] on button "Print" at bounding box center [675, 200] width 60 height 18
click at [632, 203] on div "Dismiss Print" at bounding box center [657, 199] width 834 height 34
click at [628, 202] on link "Dismiss" at bounding box center [619, 200] width 21 height 8
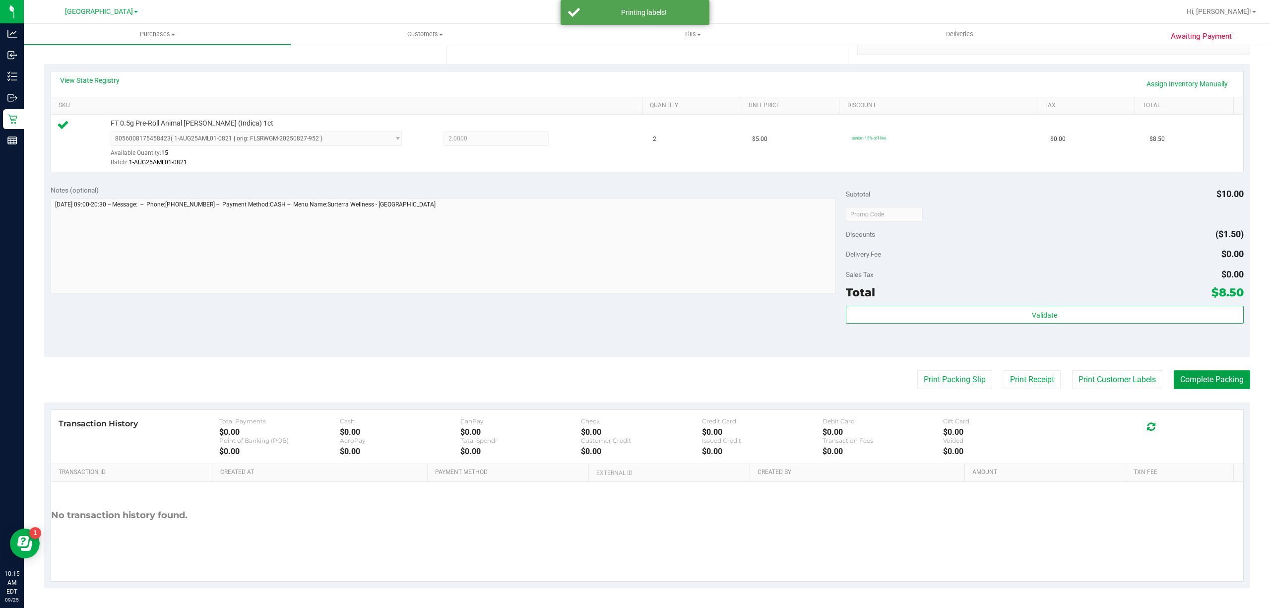
click at [1207, 380] on button "Complete Packing" at bounding box center [1212, 379] width 76 height 19
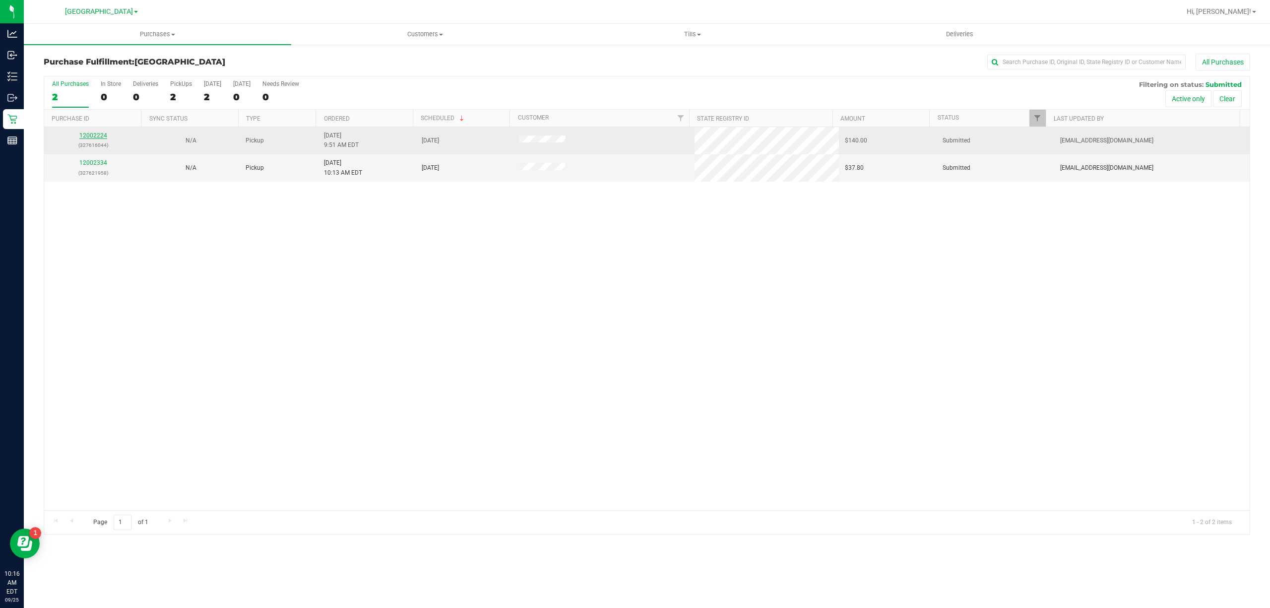
click at [98, 137] on link "12002224" at bounding box center [93, 135] width 28 height 7
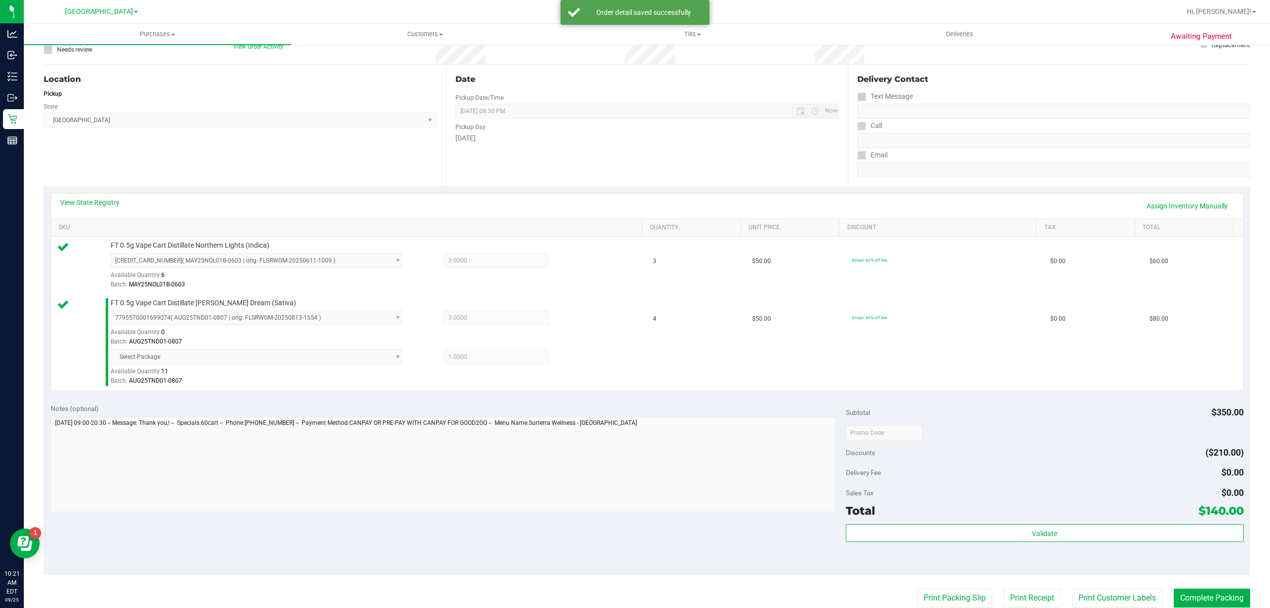
scroll to position [199, 0]
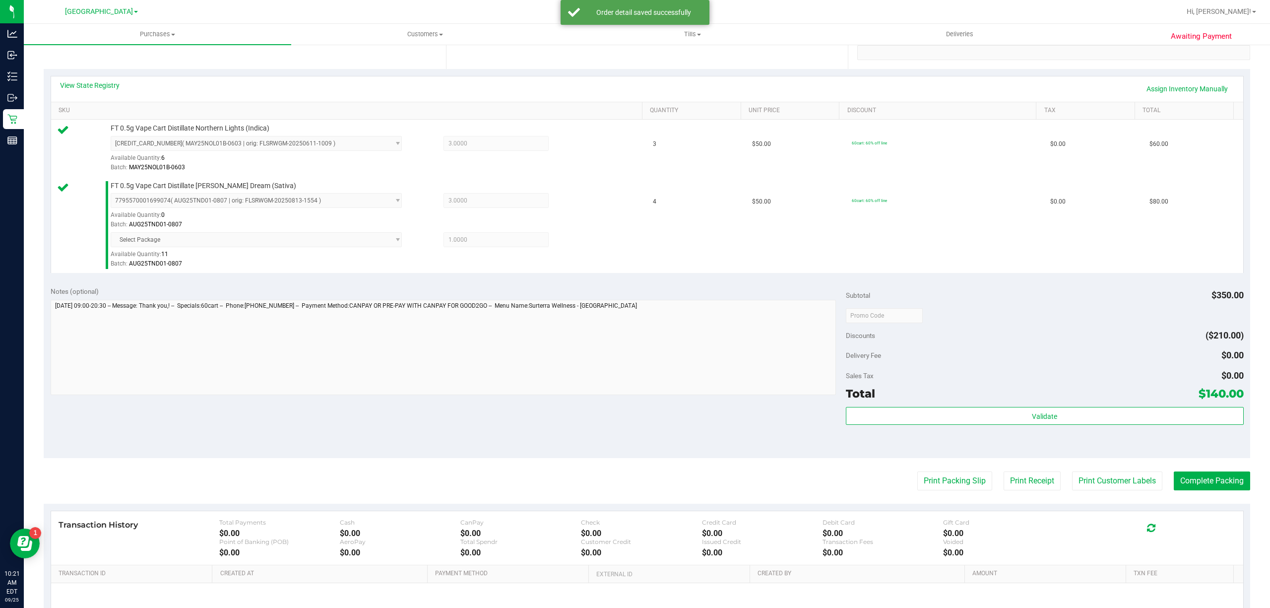
click at [1025, 450] on div "Validate" at bounding box center [1045, 429] width 398 height 45
click at [1031, 436] on div "Validate" at bounding box center [1045, 429] width 398 height 45
click at [1034, 427] on div "Validate" at bounding box center [1045, 429] width 398 height 45
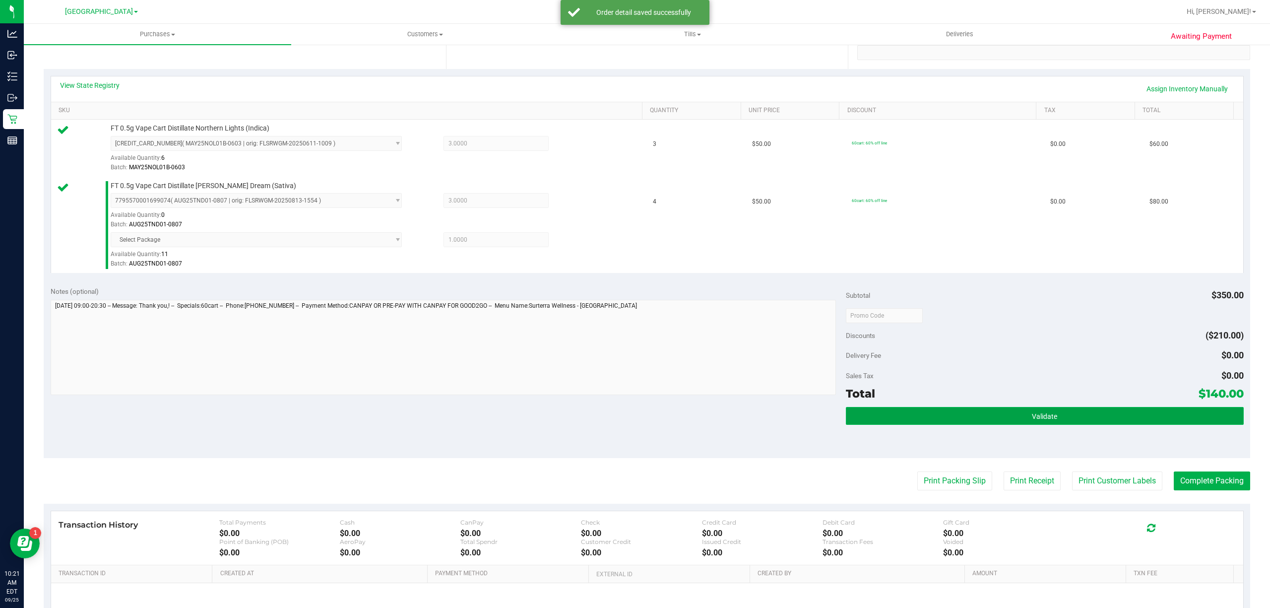
click at [1036, 425] on button "Validate" at bounding box center [1045, 416] width 398 height 18
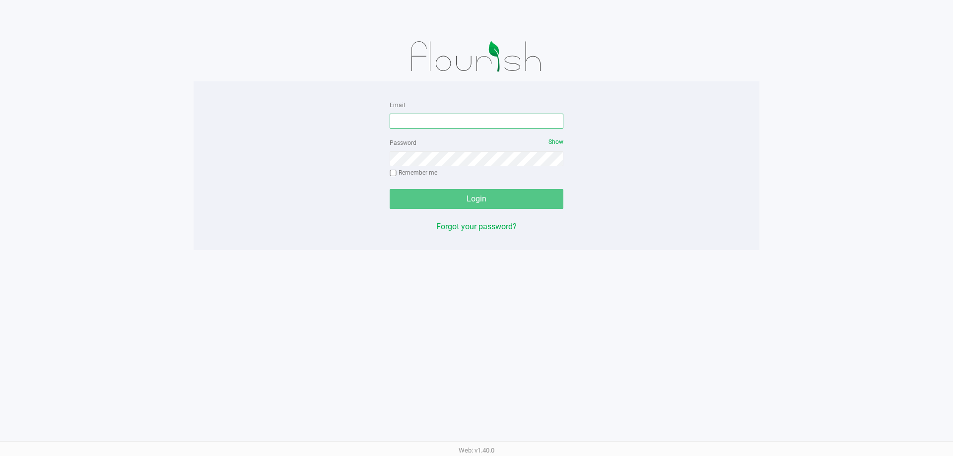
drag, startPoint x: 470, startPoint y: 121, endPoint x: 471, endPoint y: 116, distance: 5.1
click at [471, 120] on input "Email" at bounding box center [477, 121] width 174 height 15
type input "mstephens@Liveparallel.com"
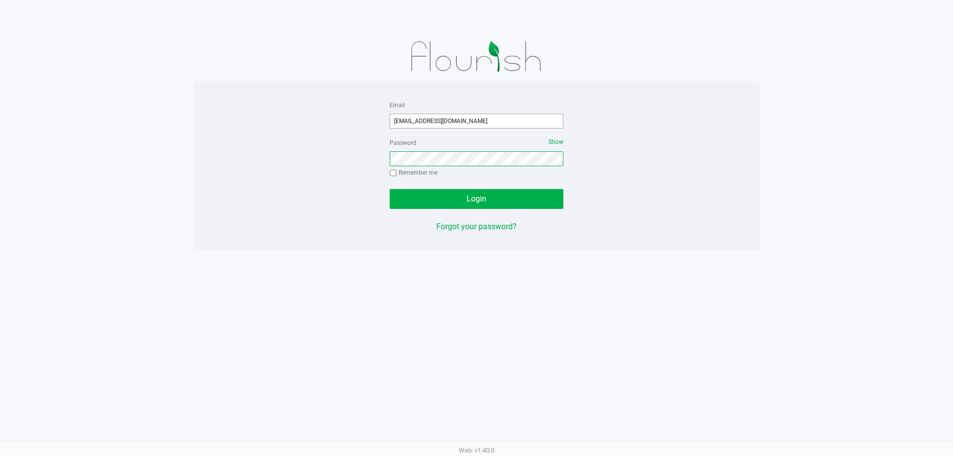
click at [390, 189] on button "Login" at bounding box center [477, 199] width 174 height 20
